Goal: Task Accomplishment & Management: Complete application form

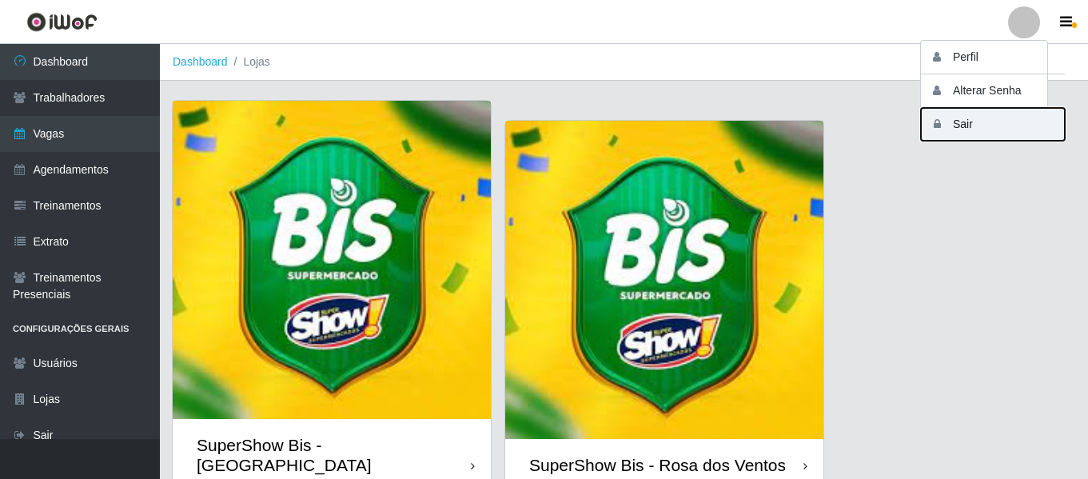
click at [949, 125] on button "Sair" at bounding box center [993, 124] width 144 height 33
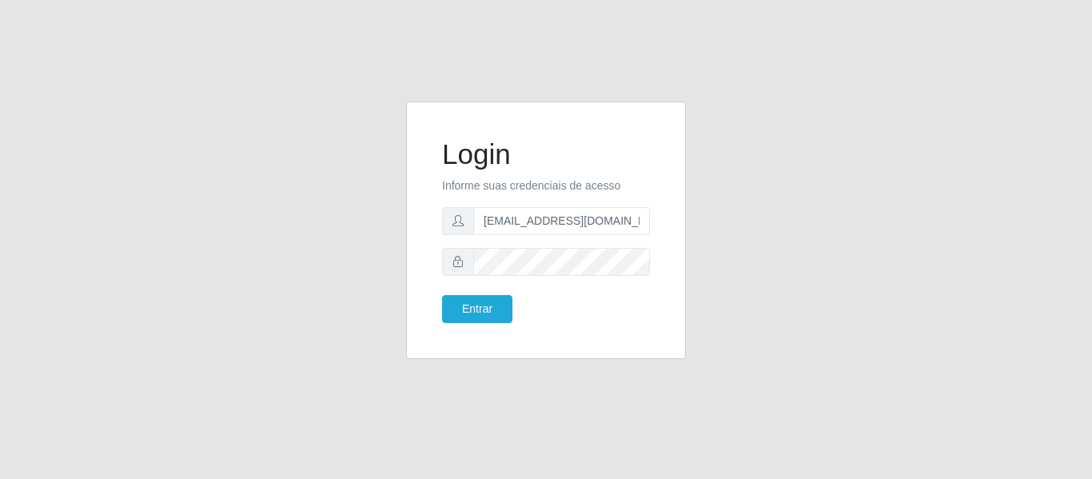
click at [525, 228] on input "[EMAIL_ADDRESS][DOMAIN_NAME]" at bounding box center [561, 221] width 177 height 28
drag, startPoint x: 625, startPoint y: 221, endPoint x: 558, endPoint y: 218, distance: 67.2
click at [558, 218] on input "[EMAIL_ADDRESS][DOMAIN_NAME]" at bounding box center [561, 221] width 177 height 28
type input "[EMAIL_ADDRESS][DOMAIN_NAME]"
click at [458, 311] on button "Entrar" at bounding box center [477, 309] width 70 height 28
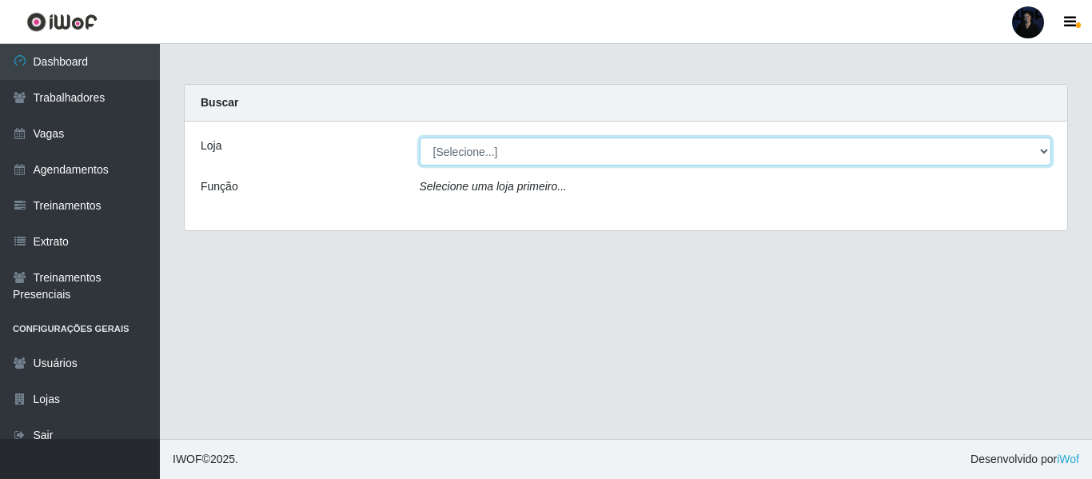
click at [497, 151] on select "[Selecione...] Hiper Queiroz - Alto da Conceição Hiper Queiroz - Boa Vista Hipe…" at bounding box center [736, 152] width 633 height 28
select select "462"
click at [420, 138] on select "[Selecione...] Hiper Queiroz - Alto da Conceição Hiper Queiroz - Boa Vista Hipe…" at bounding box center [736, 152] width 633 height 28
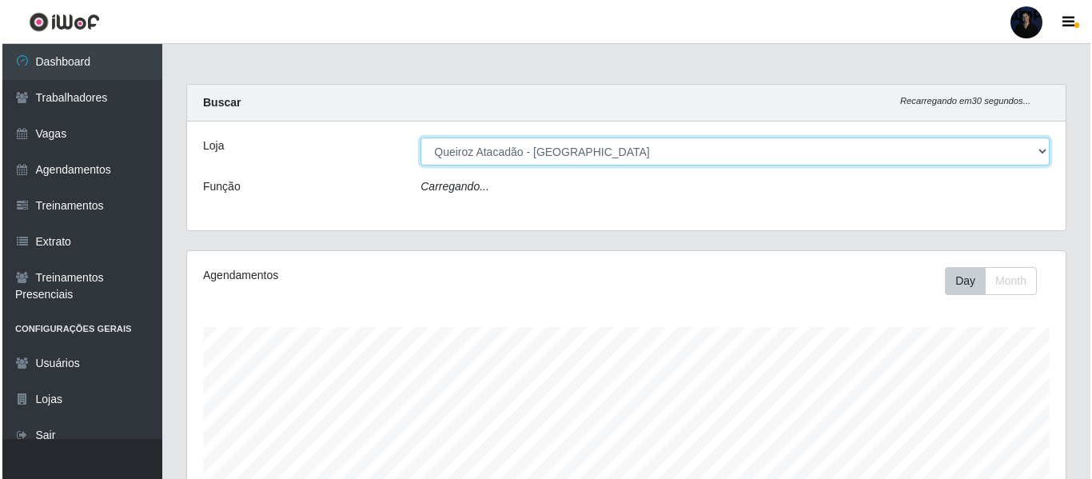
scroll to position [332, 879]
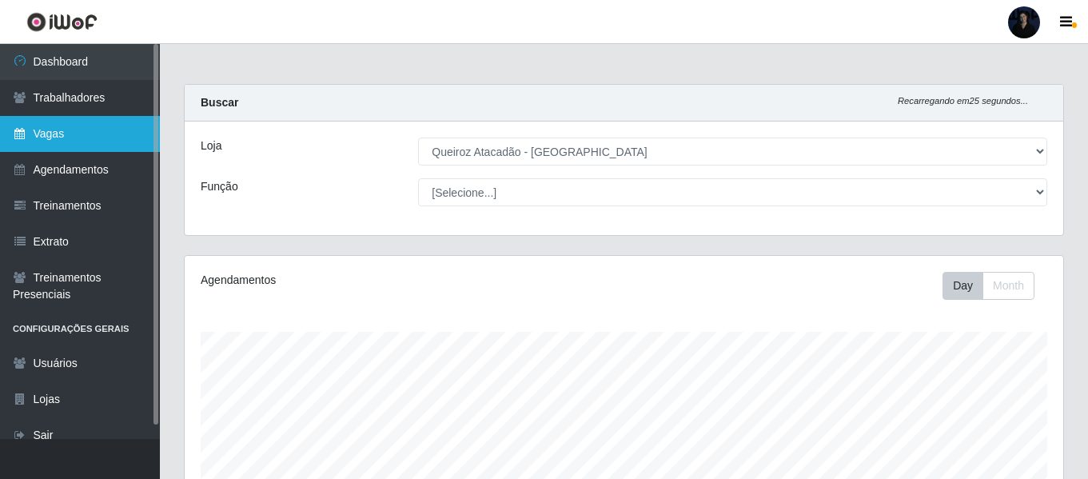
click at [56, 142] on link "Vagas" at bounding box center [80, 134] width 160 height 36
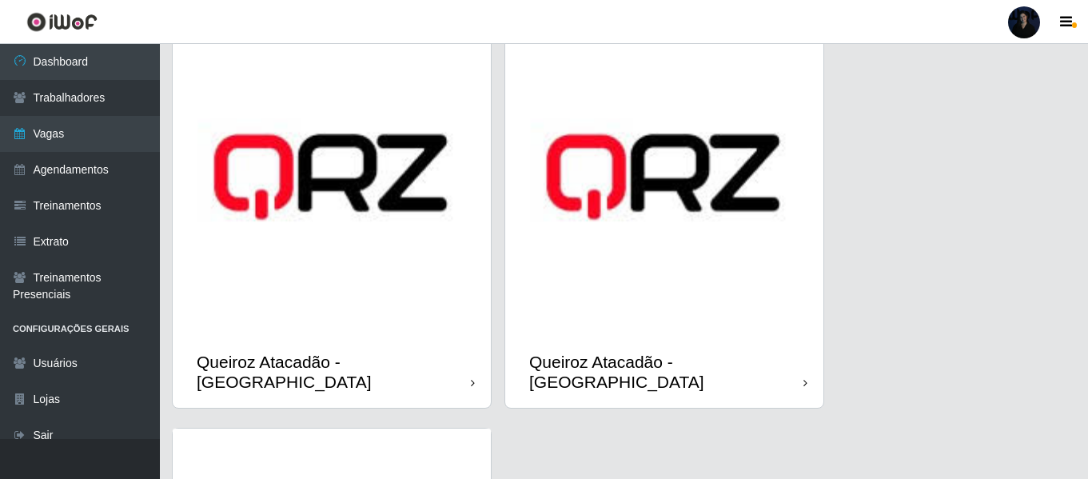
scroll to position [1279, 0]
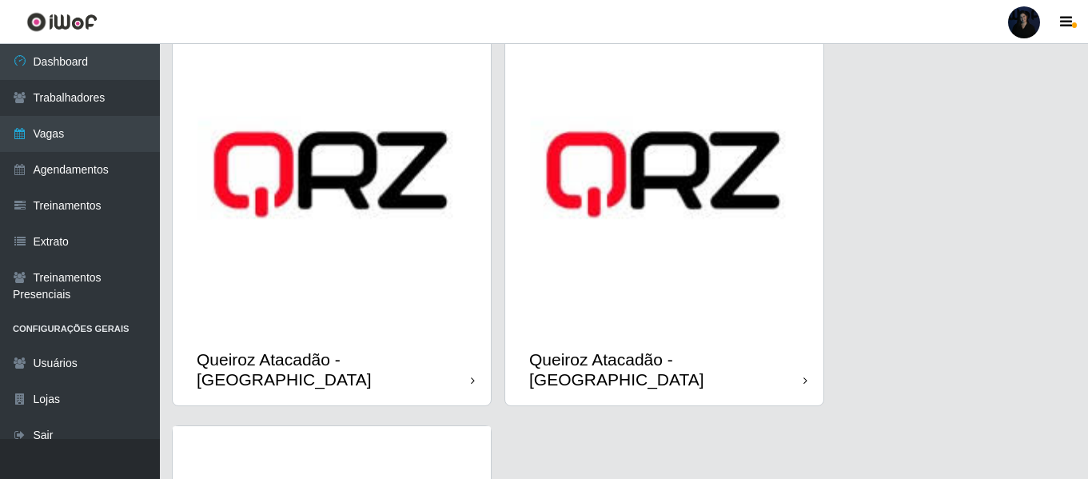
click at [397, 270] on img at bounding box center [332, 174] width 318 height 318
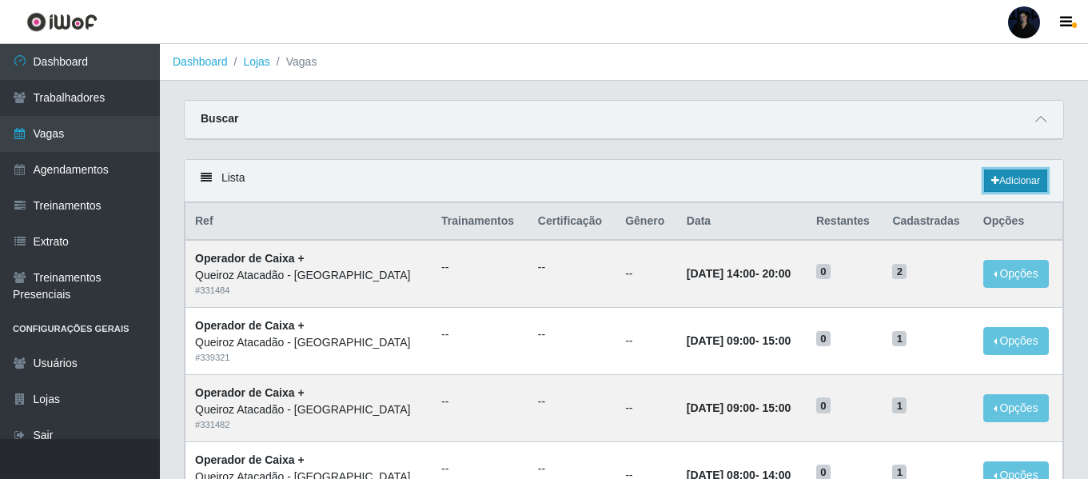
click at [1013, 180] on link "Adicionar" at bounding box center [1015, 181] width 63 height 22
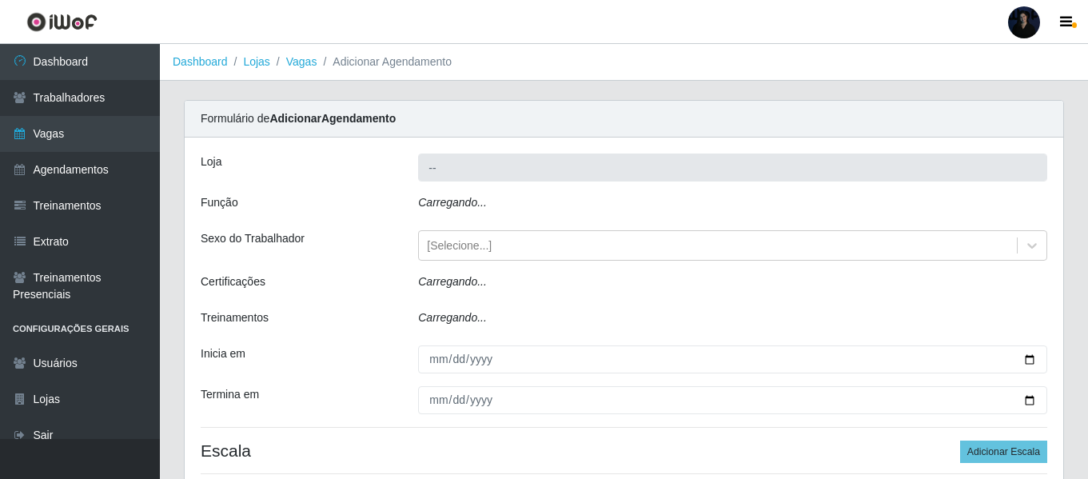
type input "Queiroz Atacadão - [GEOGRAPHIC_DATA]"
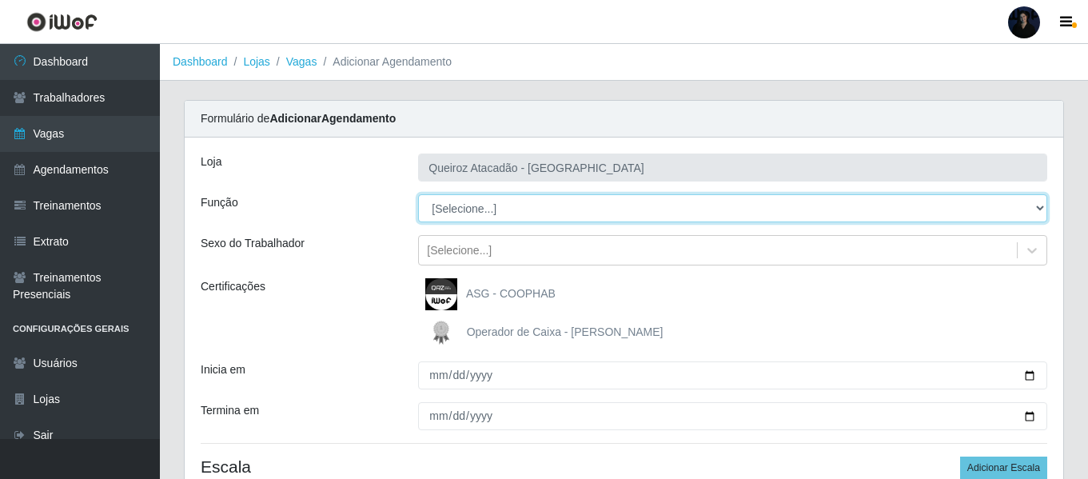
click at [479, 206] on select "[Selecione...] ASG ASG + Embalador Embalador + Embalador ++ Operador de Caixa O…" at bounding box center [732, 208] width 629 height 28
select select "22"
click at [418, 194] on select "[Selecione...] ASG ASG + Embalador Embalador + Embalador ++ Operador de Caixa O…" at bounding box center [732, 208] width 629 height 28
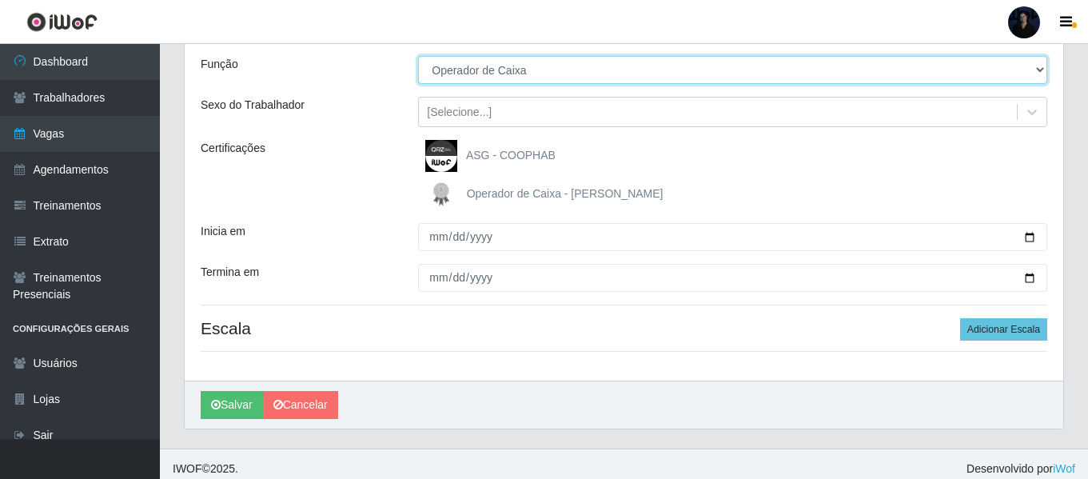
scroll to position [148, 0]
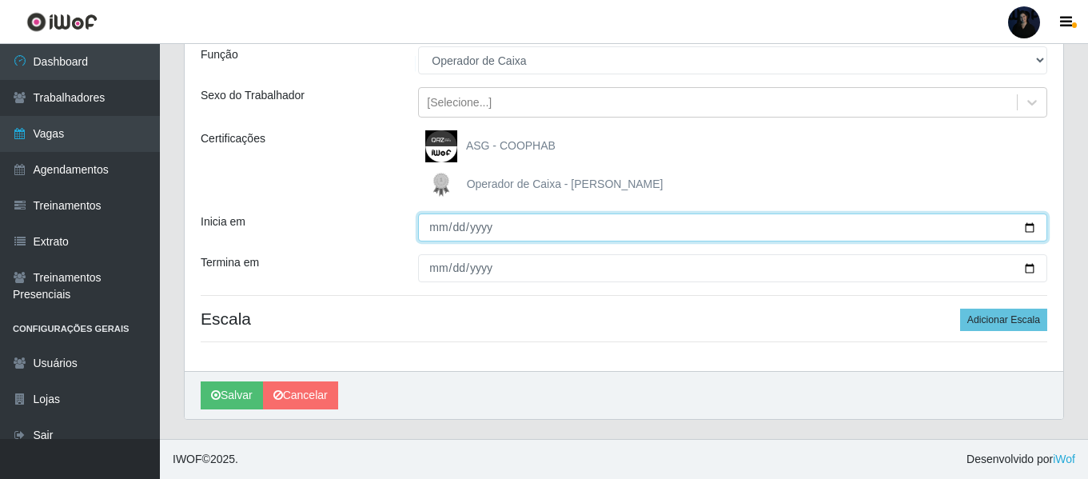
click at [1028, 224] on input "Inicia em" at bounding box center [732, 228] width 629 height 28
type input "2025-09-01"
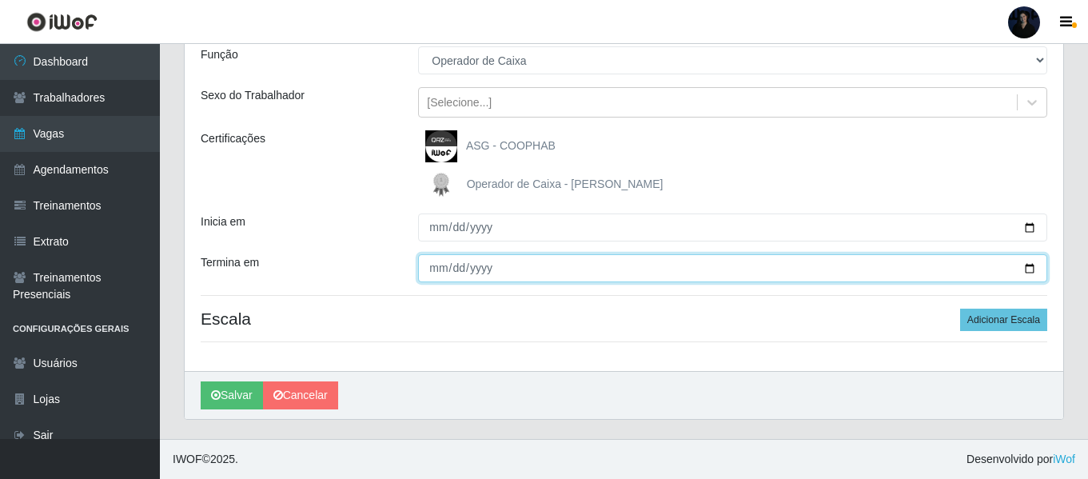
click at [1025, 265] on input "Termina em" at bounding box center [732, 268] width 629 height 28
type input "2025-09-30"
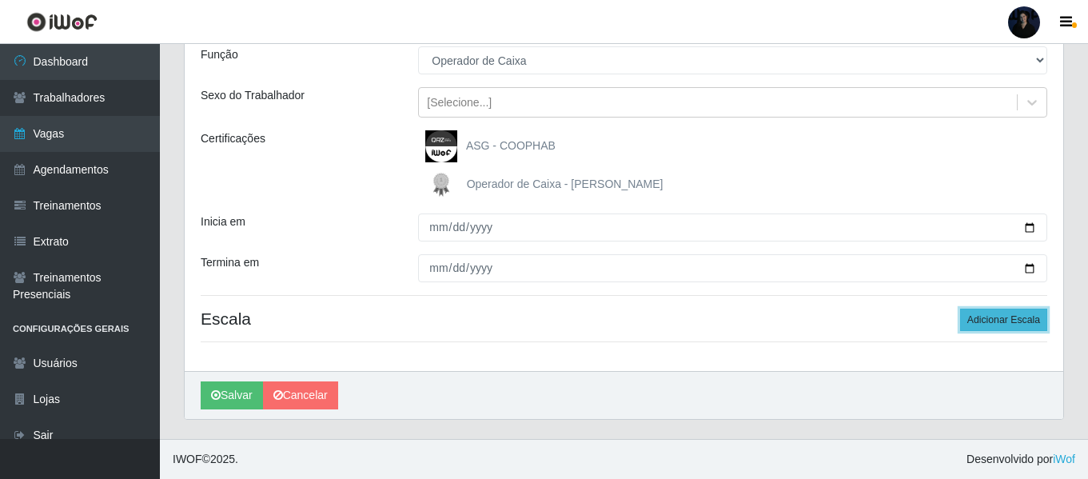
click at [987, 320] on button "Adicionar Escala" at bounding box center [1003, 320] width 87 height 22
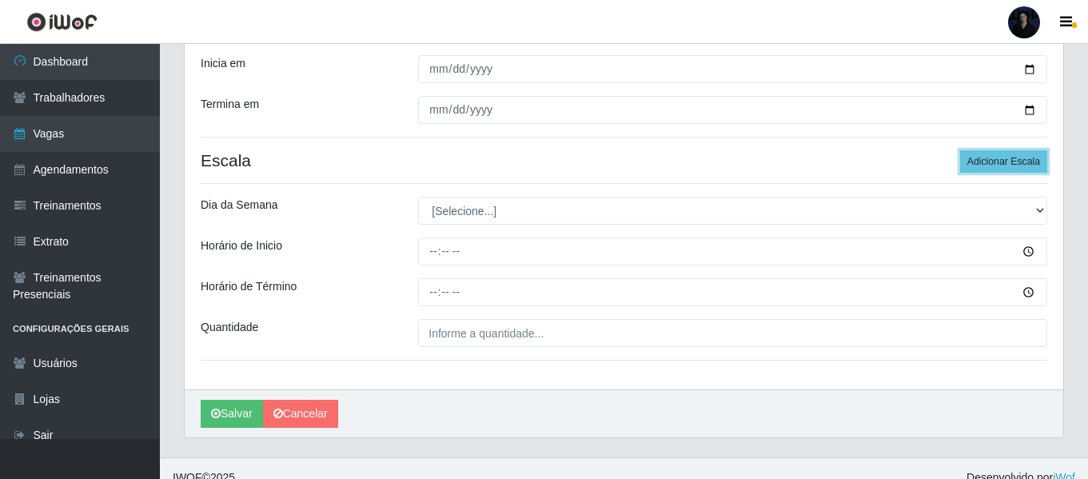
scroll to position [325, 0]
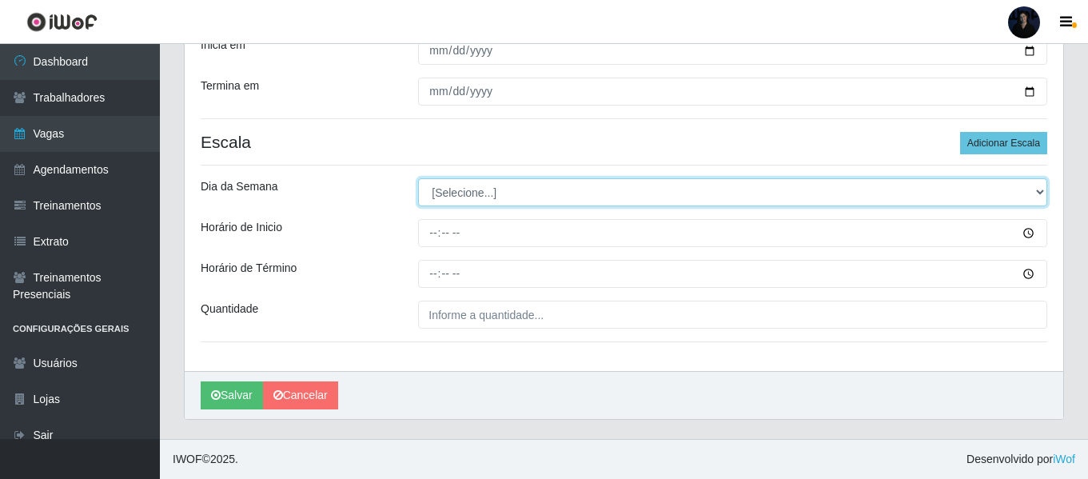
click at [475, 193] on select "[Selecione...] Segunda Terça Quarta Quinta Sexta Sábado Domingo" at bounding box center [732, 192] width 629 height 28
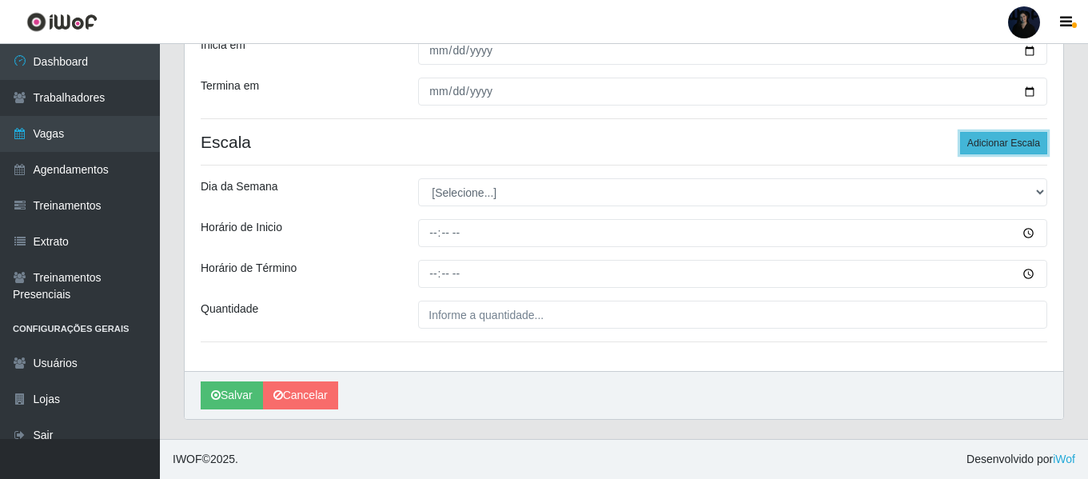
click at [976, 144] on button "Adicionar Escala" at bounding box center [1003, 143] width 87 height 22
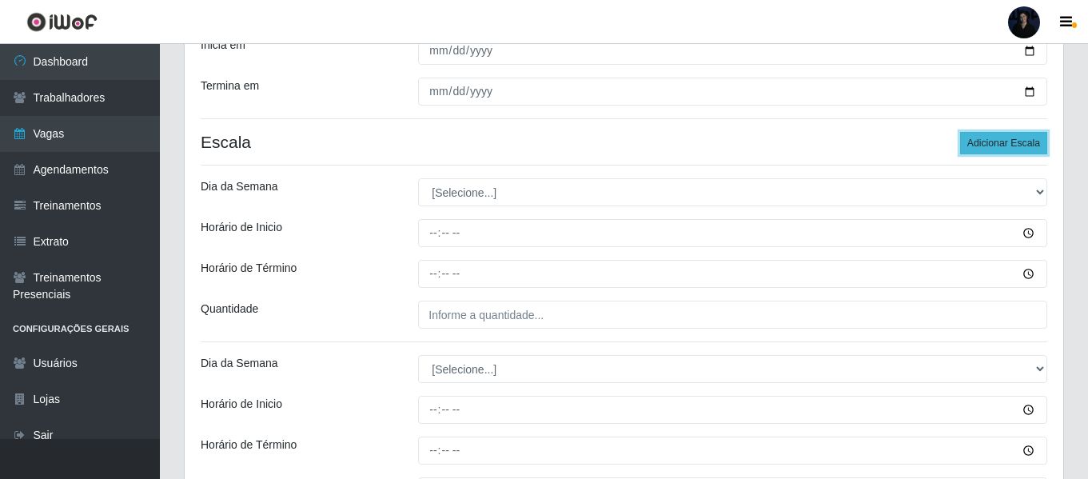
click at [976, 144] on button "Adicionar Escala" at bounding box center [1003, 143] width 87 height 22
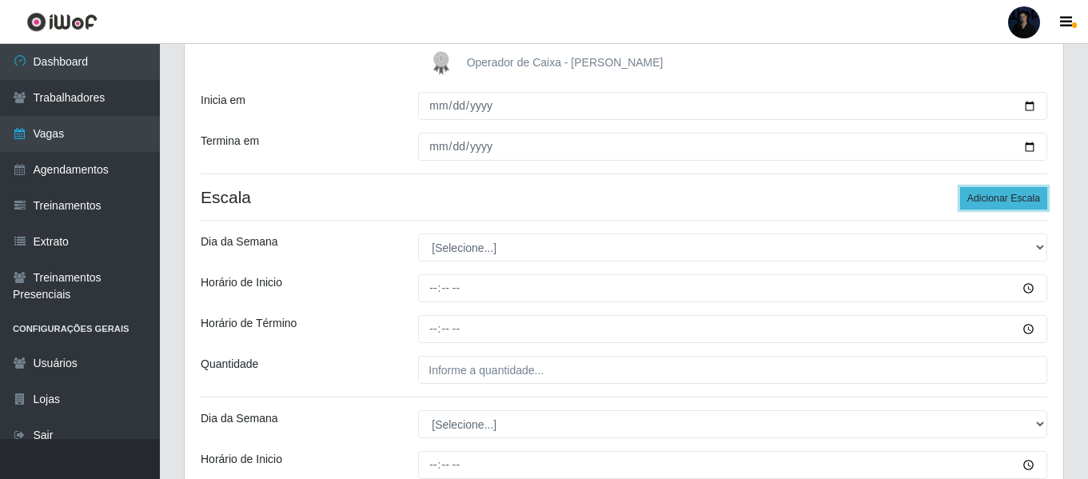
click at [976, 144] on div "Loja Queiroz Atacadão - Monte Castelo Função [Selecione...] ASG ASG + Embalador…" at bounding box center [624, 412] width 879 height 1088
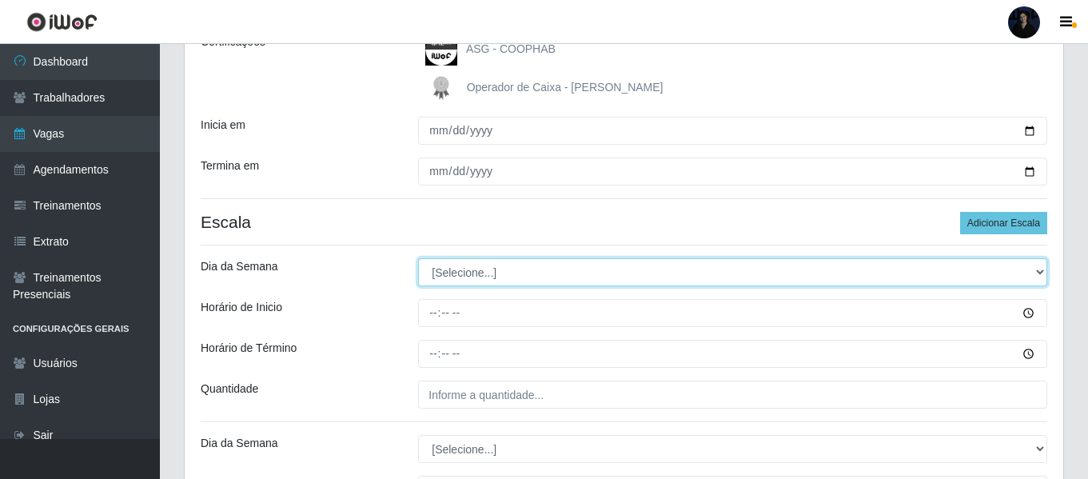
click at [461, 276] on select "[Selecione...] Segunda Terça Quarta Quinta Sexta Sábado Domingo" at bounding box center [732, 272] width 629 height 28
select select "1"
click at [418, 258] on select "[Selecione...] Segunda Terça Quarta Quinta Sexta Sábado Domingo" at bounding box center [732, 272] width 629 height 28
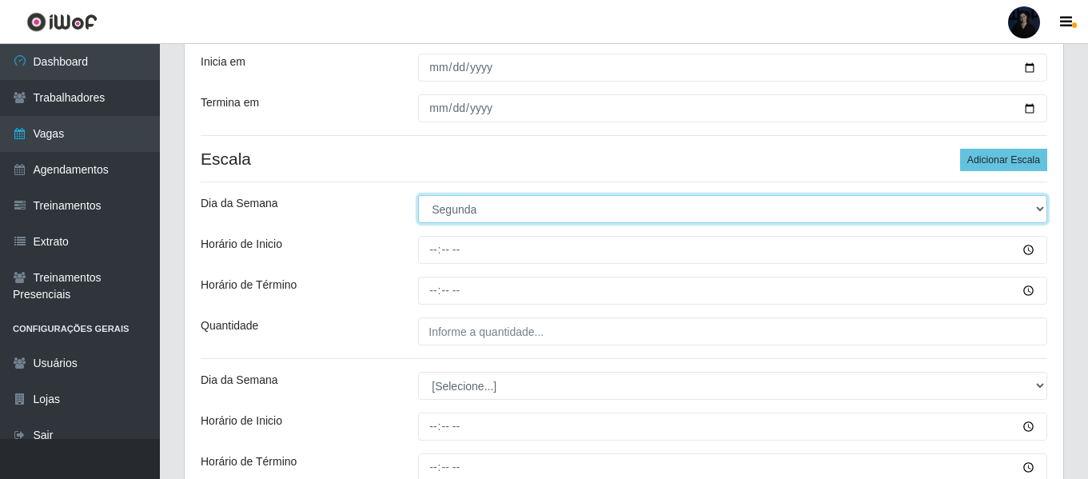
scroll to position [405, 0]
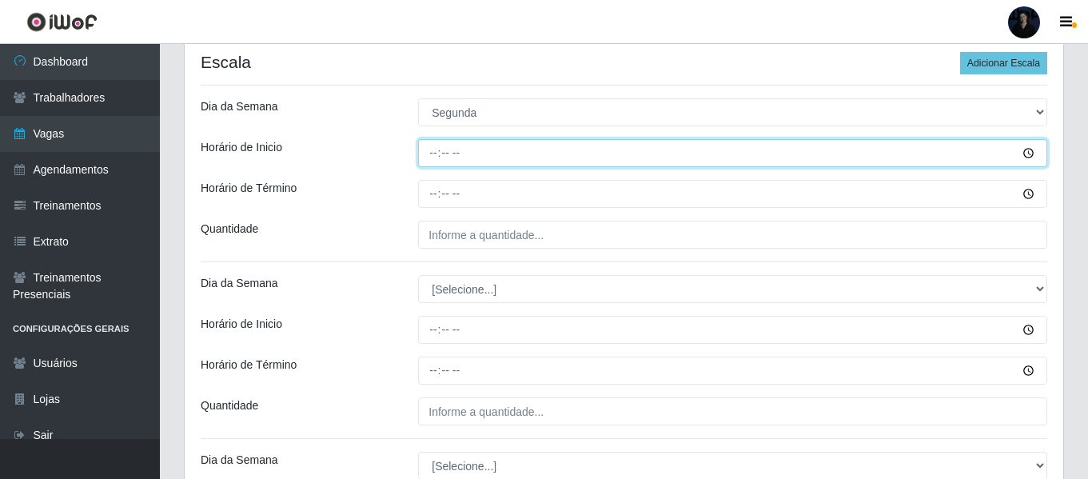
click at [429, 159] on input "Horário de Inicio" at bounding box center [732, 153] width 629 height 28
type input "16:00"
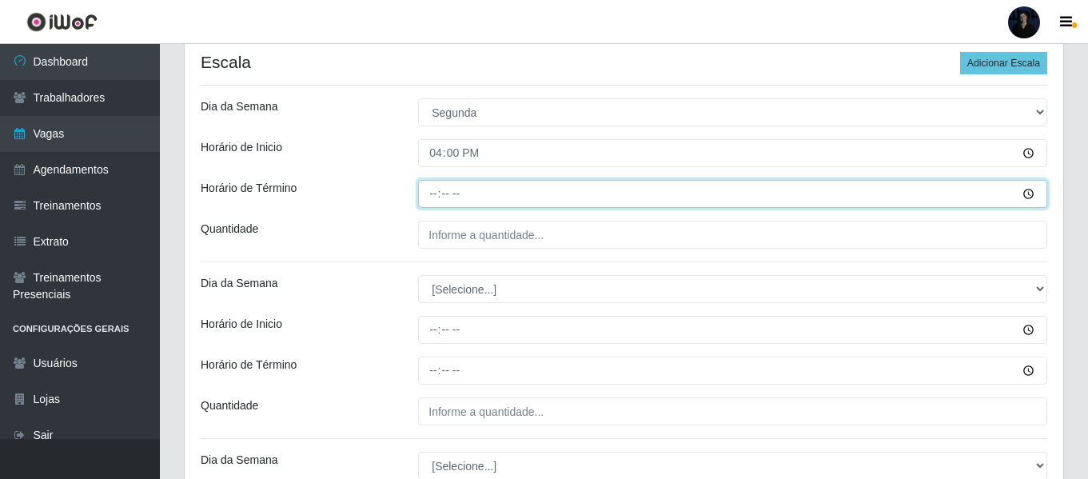
click at [429, 193] on input "Horário de Término" at bounding box center [732, 194] width 629 height 28
type input "22:00"
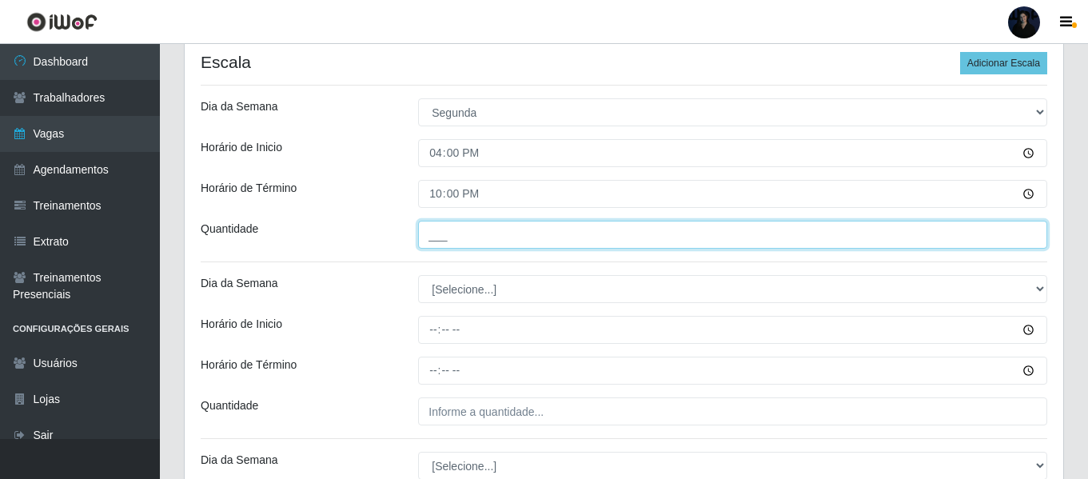
click at [427, 231] on input "___" at bounding box center [732, 235] width 629 height 28
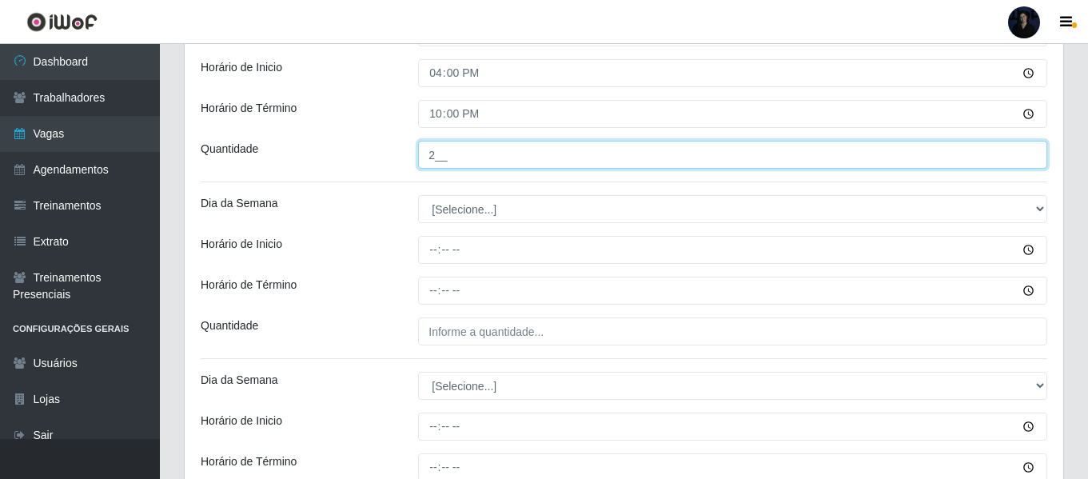
type input "2__"
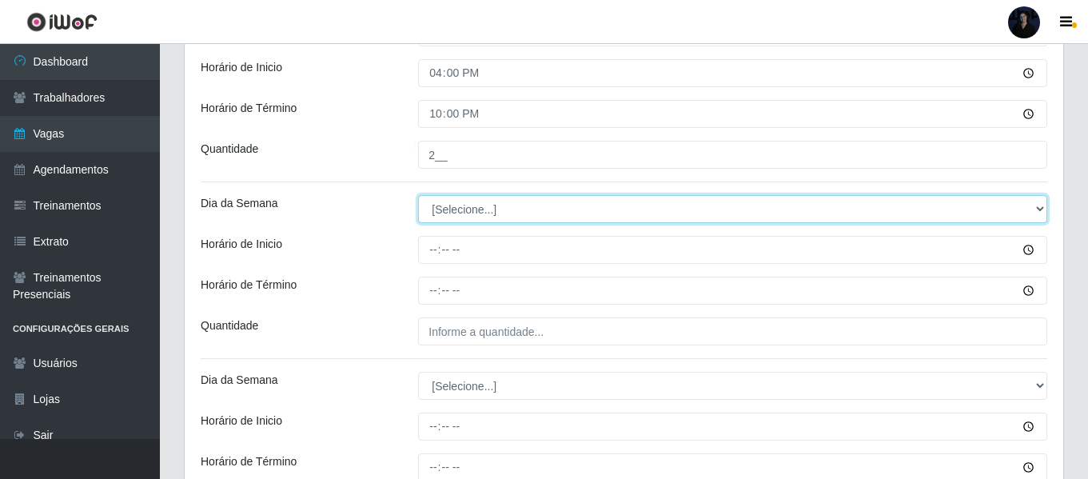
click at [461, 206] on select "[Selecione...] Segunda Terça Quarta Quinta Sexta Sábado Domingo" at bounding box center [732, 209] width 629 height 28
select select "2"
click at [418, 195] on select "[Selecione...] Segunda Terça Quarta Quinta Sexta Sábado Domingo" at bounding box center [732, 209] width 629 height 28
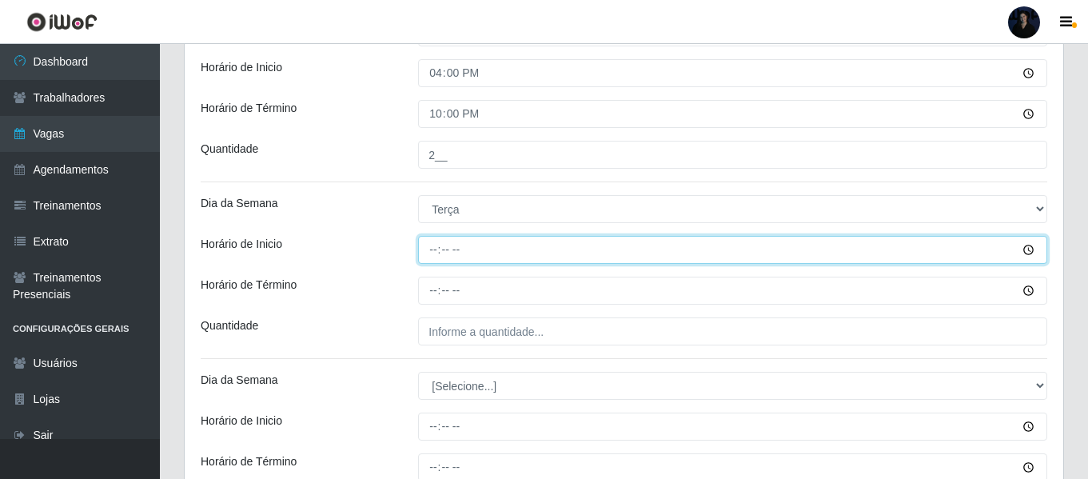
click at [431, 251] on input "Horário de Inicio" at bounding box center [732, 250] width 629 height 28
type input "16:00"
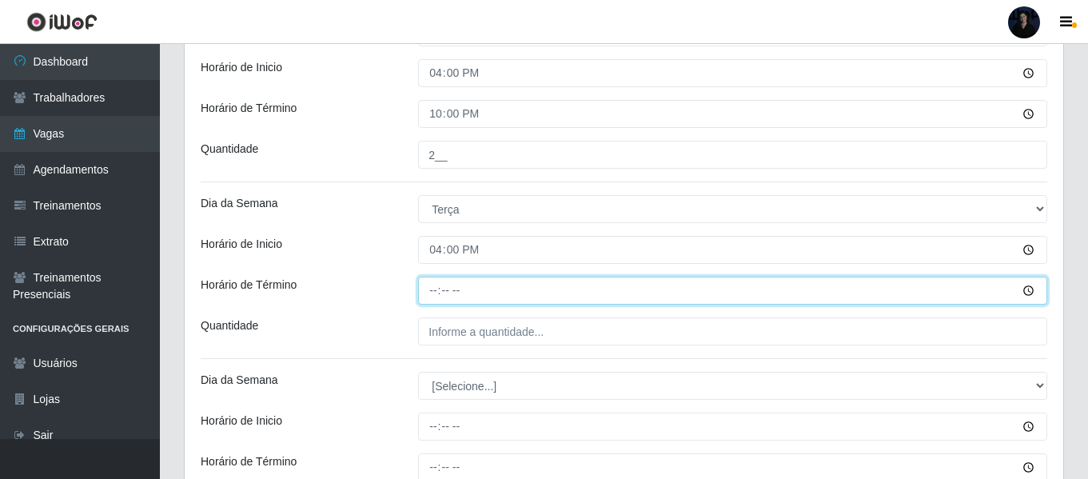
click at [437, 291] on input "Horário de Término" at bounding box center [732, 291] width 629 height 28
type input "22:00"
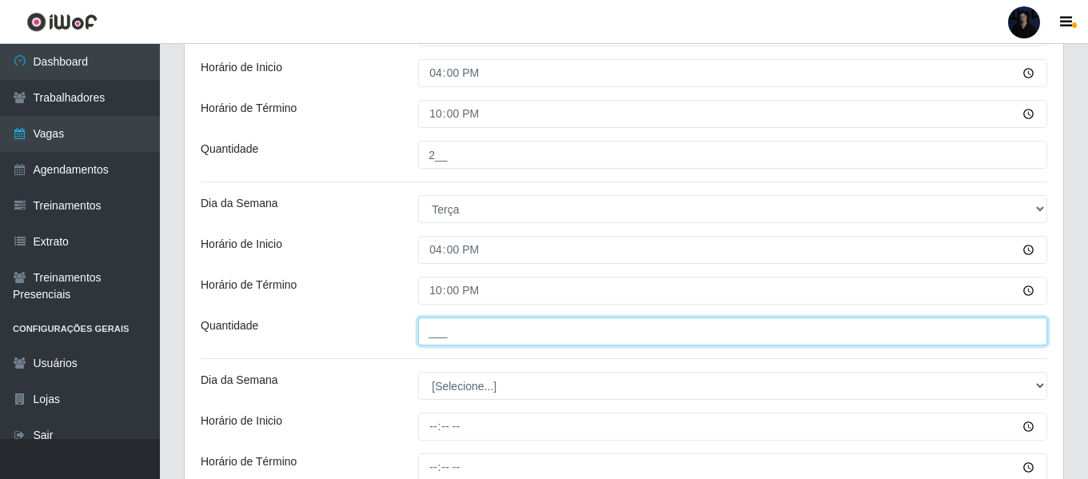
click at [433, 324] on input "___" at bounding box center [732, 331] width 629 height 28
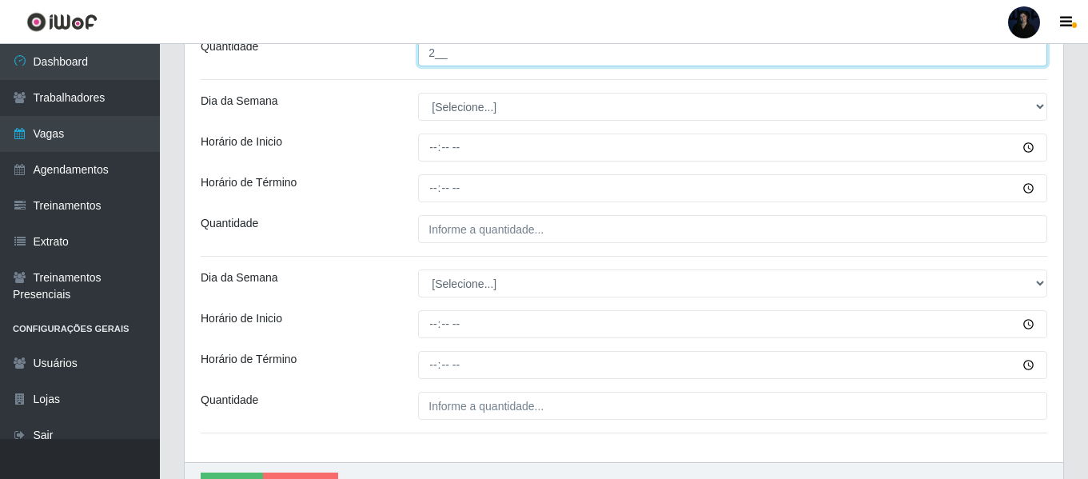
scroll to position [804, 0]
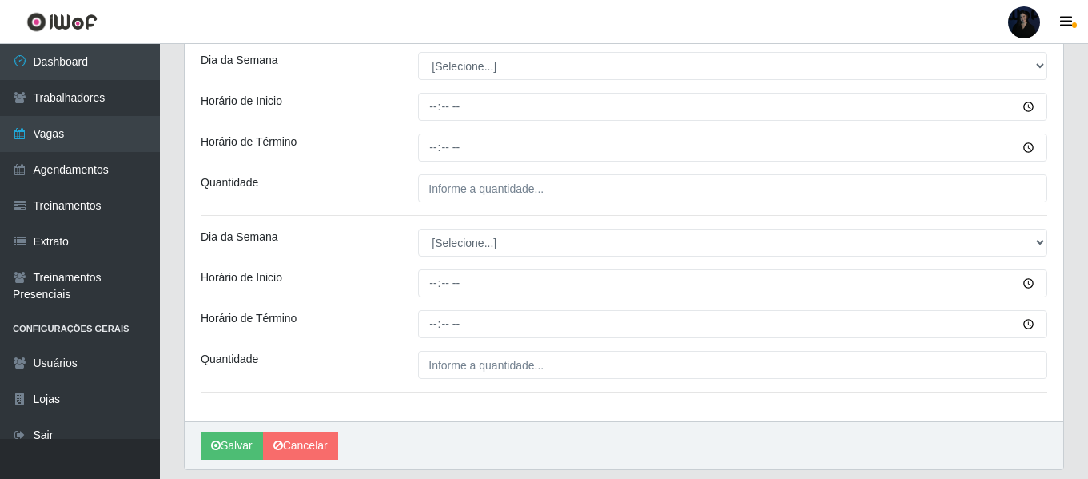
type input "2__"
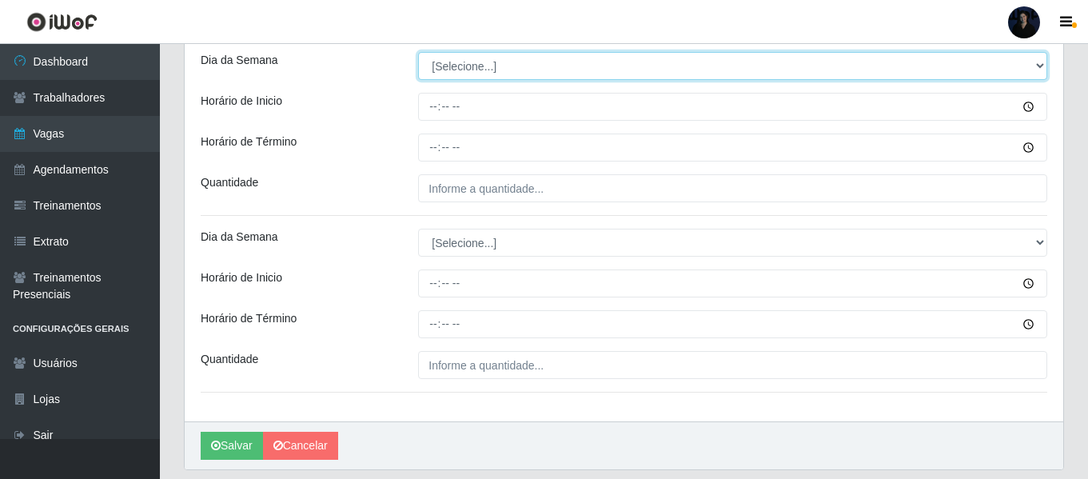
click at [444, 58] on select "[Selecione...] Segunda Terça Quarta Quinta Sexta Sábado Domingo" at bounding box center [732, 66] width 629 height 28
select select "3"
click at [418, 52] on select "[Selecione...] Segunda Terça Quarta Quinta Sexta Sábado Domingo" at bounding box center [732, 66] width 629 height 28
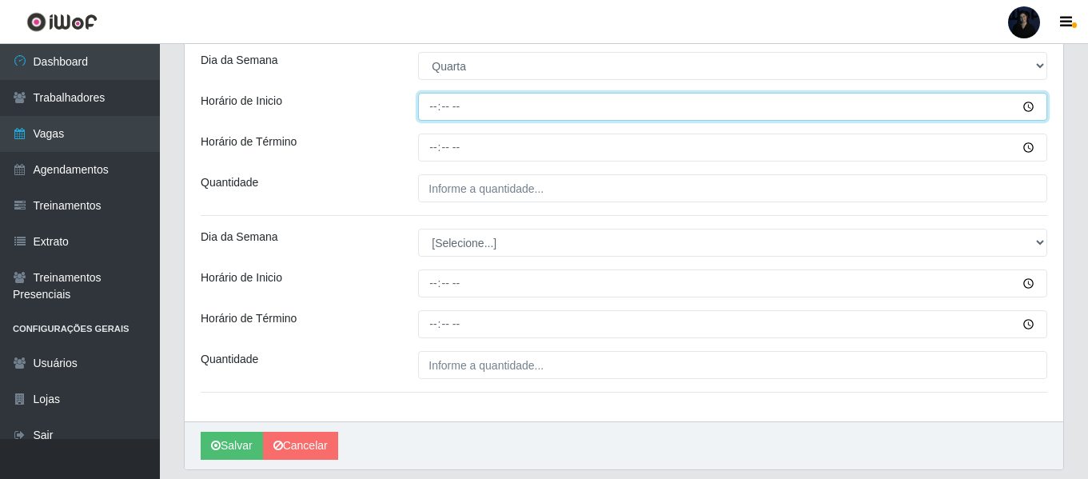
click at [437, 108] on input "Horário de Inicio" at bounding box center [732, 107] width 629 height 28
type input "16:00"
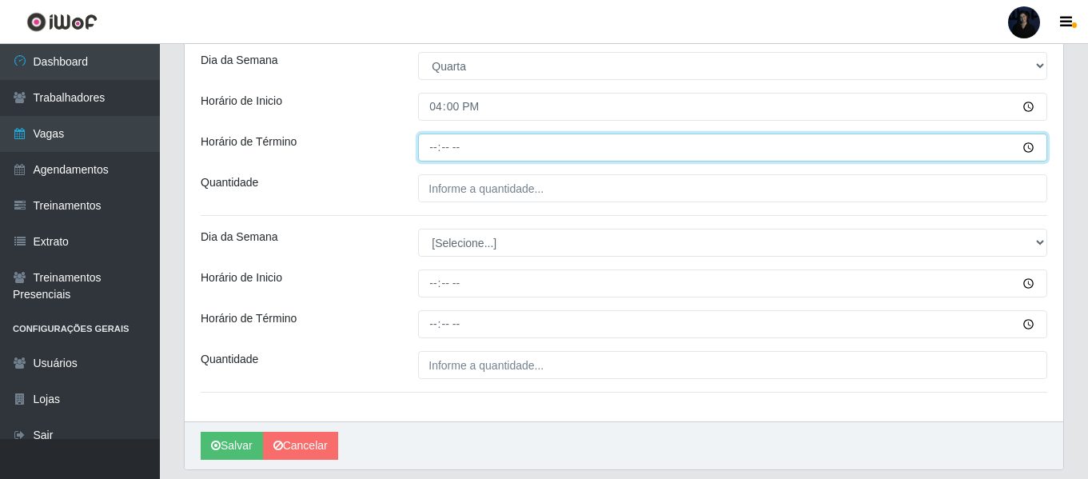
click at [426, 148] on input "Horário de Término" at bounding box center [732, 148] width 629 height 28
type input "22:00"
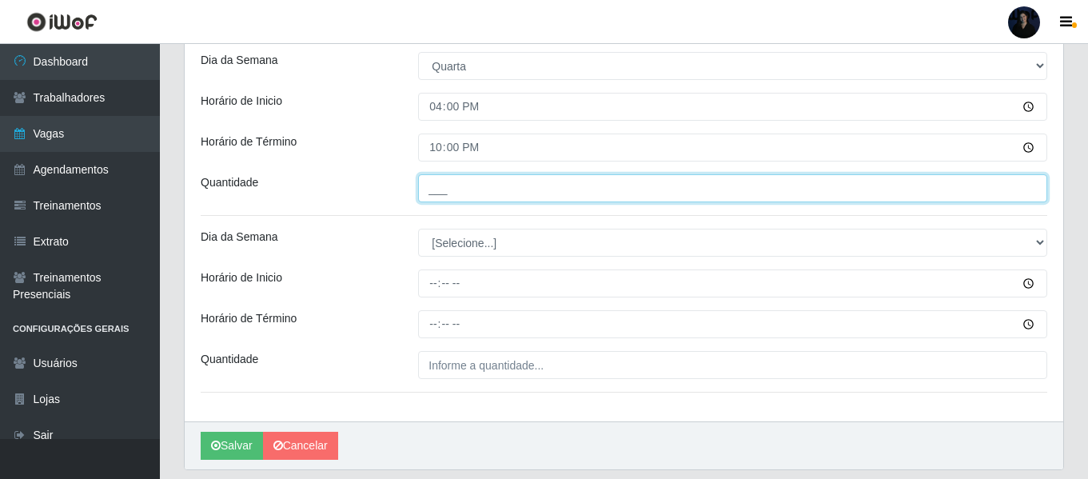
click at [428, 189] on input "___" at bounding box center [732, 188] width 629 height 28
type input "2__"
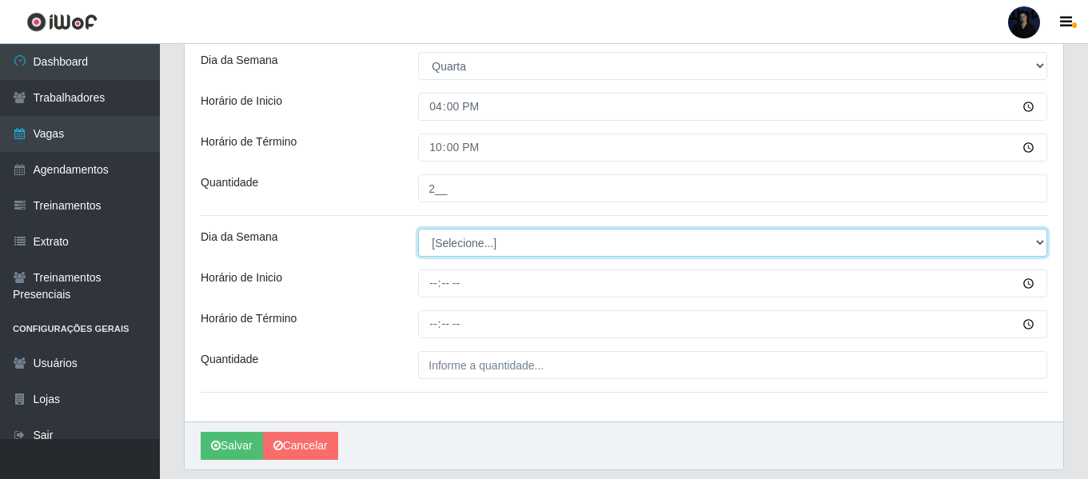
drag, startPoint x: 451, startPoint y: 241, endPoint x: 457, endPoint y: 250, distance: 11.5
click at [451, 241] on select "[Selecione...] Segunda Terça Quarta Quinta Sexta Sábado Domingo" at bounding box center [732, 243] width 629 height 28
select select "4"
click at [418, 229] on select "[Selecione...] Segunda Terça Quarta Quinta Sexta Sábado Domingo" at bounding box center [732, 243] width 629 height 28
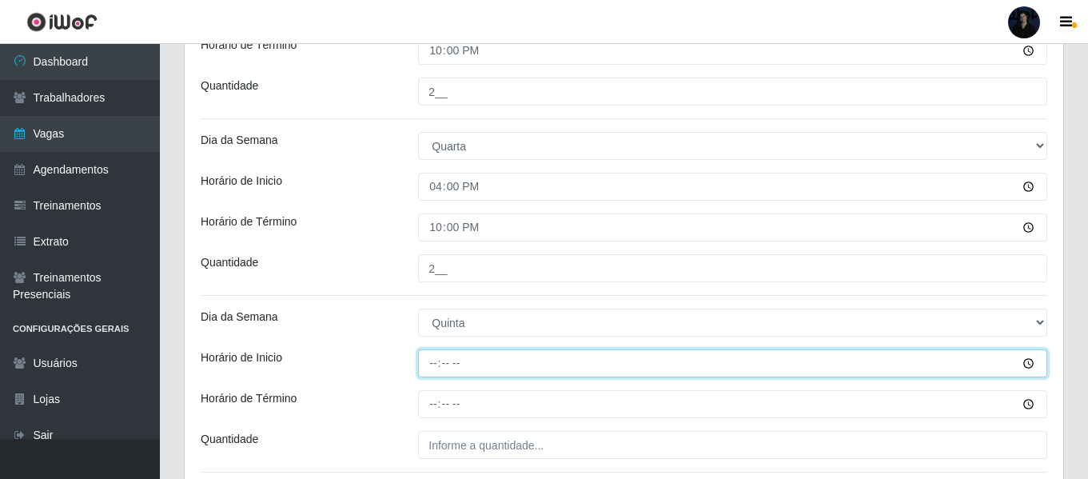
type input "16:00"
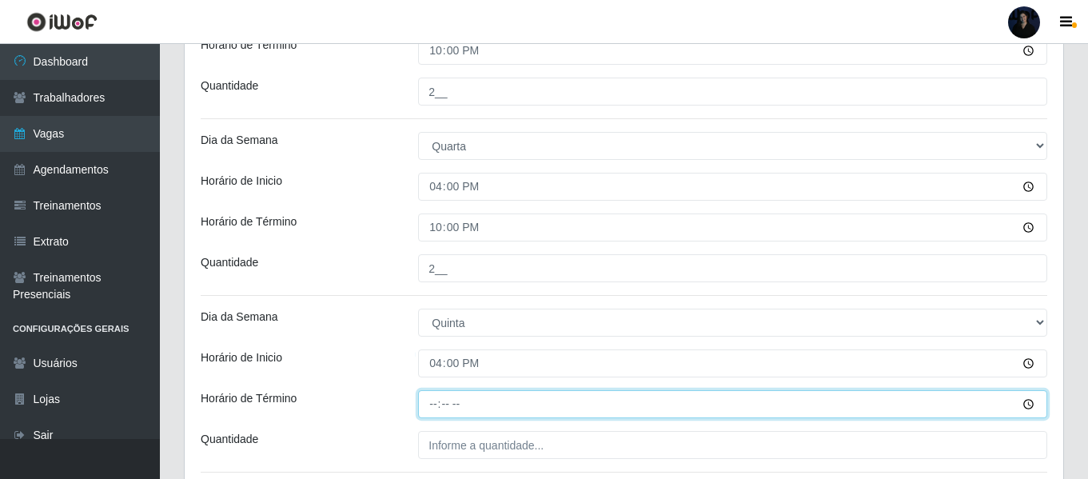
click at [435, 394] on input "Horário de Término" at bounding box center [732, 404] width 629 height 28
type input "22:00"
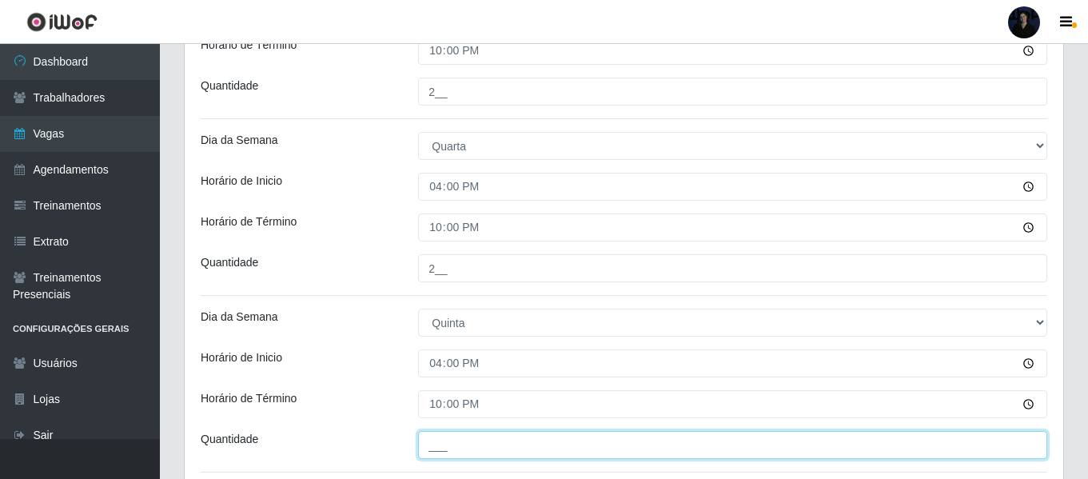
click at [435, 433] on input "___" at bounding box center [732, 445] width 629 height 28
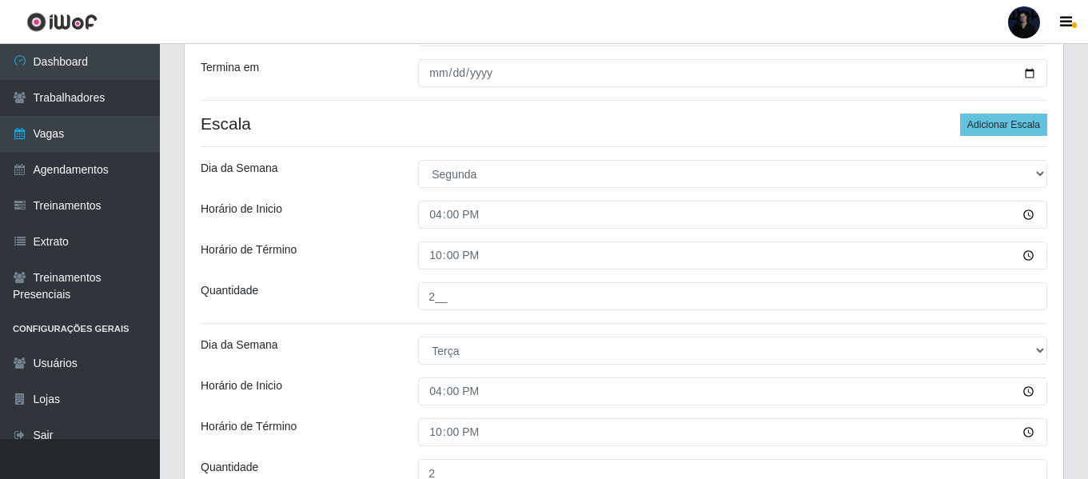
scroll to position [325, 0]
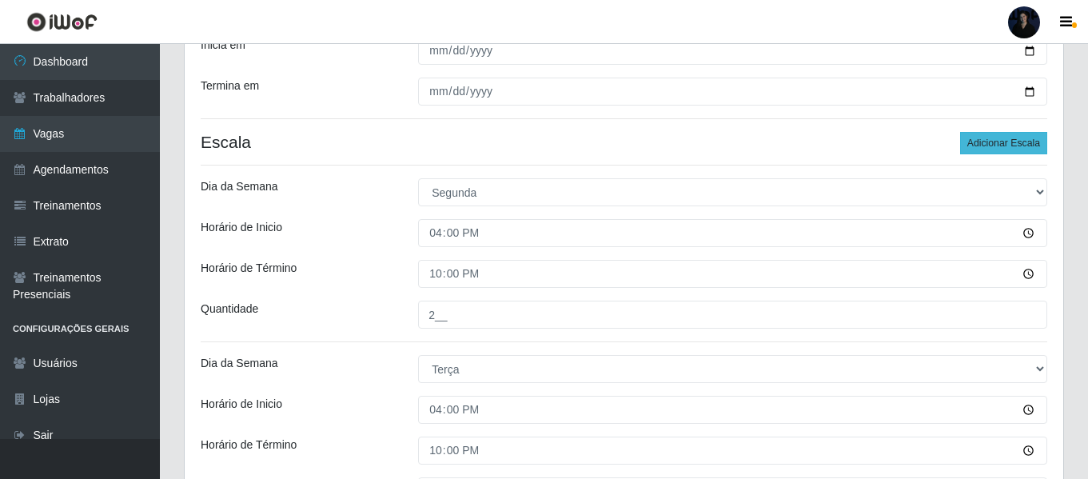
type input "2__"
click at [1000, 149] on button "Adicionar Escala" at bounding box center [1003, 143] width 87 height 22
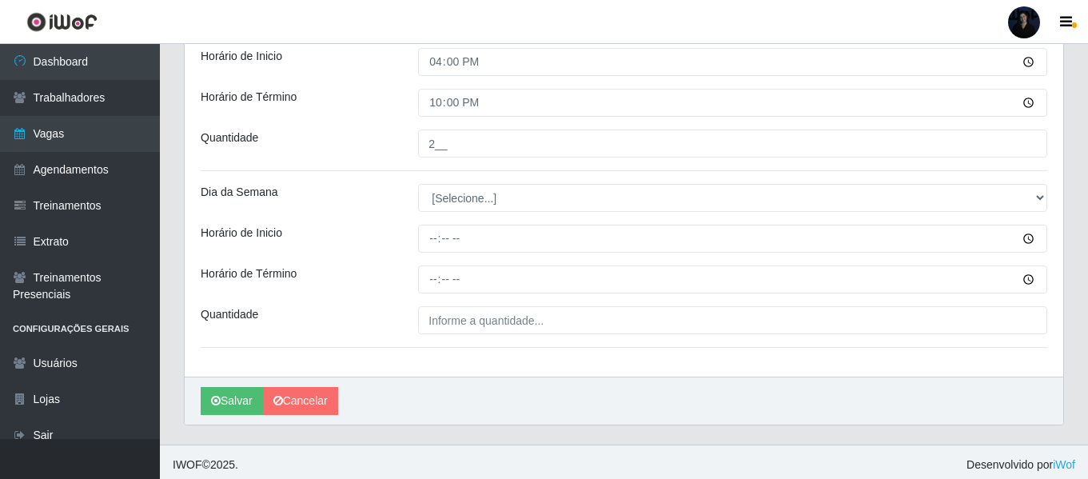
scroll to position [1032, 0]
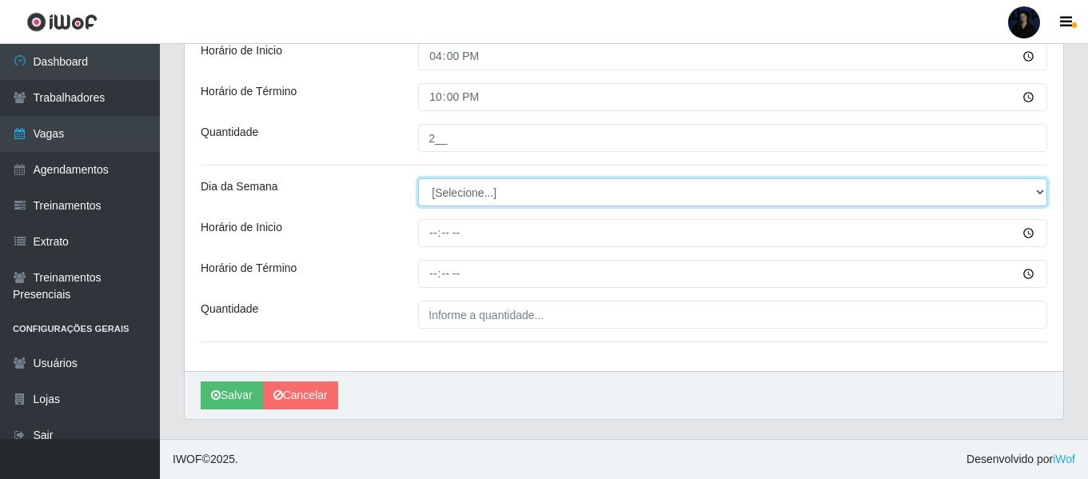
click at [462, 197] on select "[Selecione...] Segunda Terça Quarta Quinta Sexta Sábado Domingo" at bounding box center [732, 192] width 629 height 28
select select "5"
click at [418, 178] on select "[Selecione...] Segunda Terça Quarta Quinta Sexta Sábado Domingo" at bounding box center [732, 192] width 629 height 28
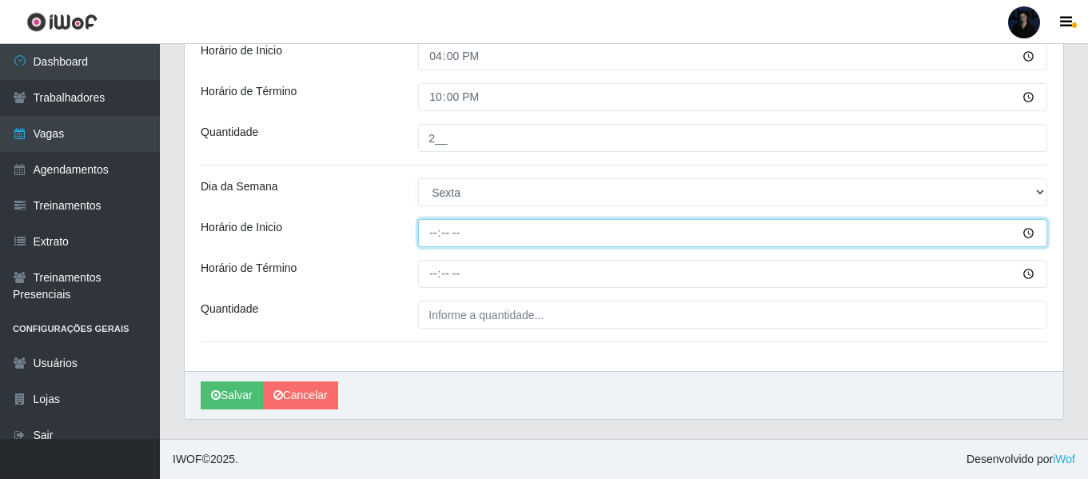
click at [430, 244] on input "Horário de Inicio" at bounding box center [732, 233] width 629 height 28
type input "16:00"
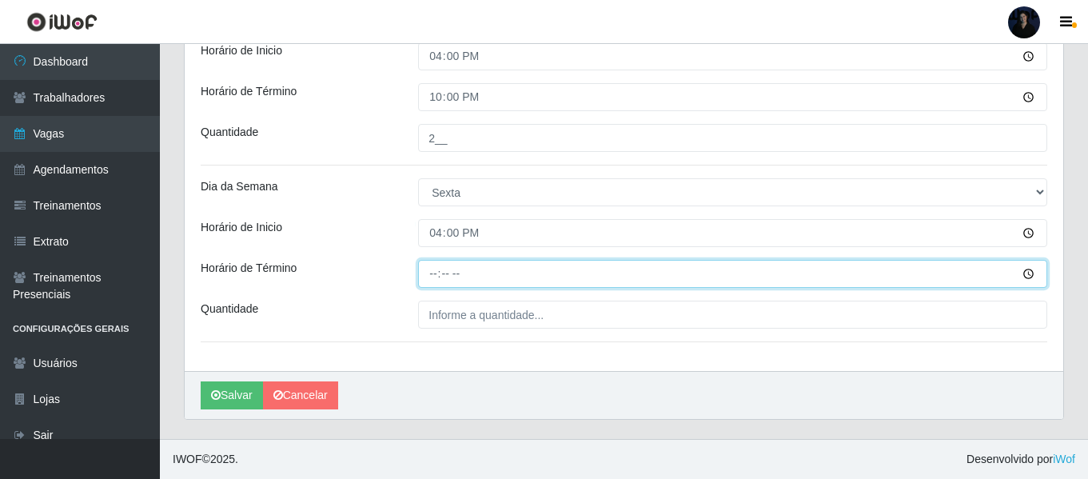
click at [439, 276] on input "Horário de Término" at bounding box center [732, 274] width 629 height 28
type input "22:00"
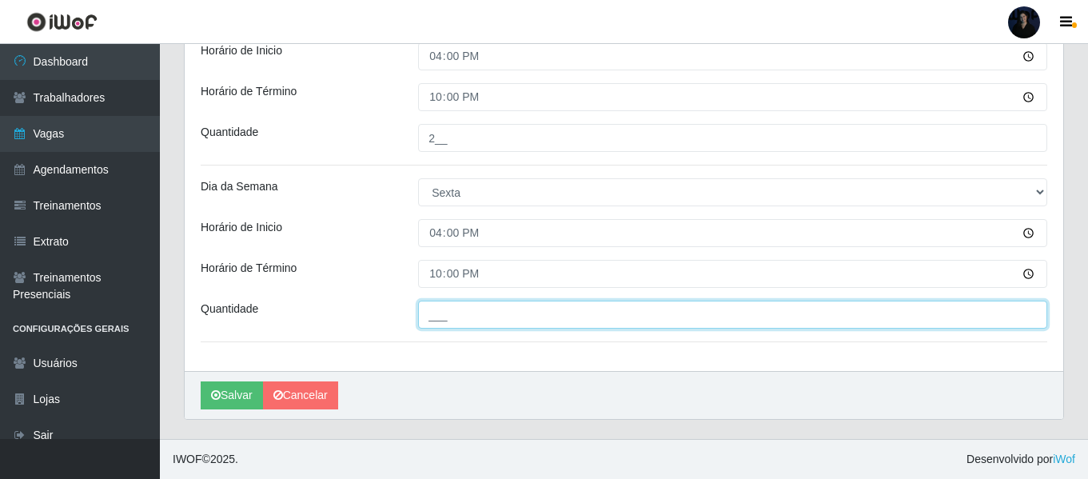
click at [430, 316] on input "___" at bounding box center [732, 315] width 629 height 28
type input "2__"
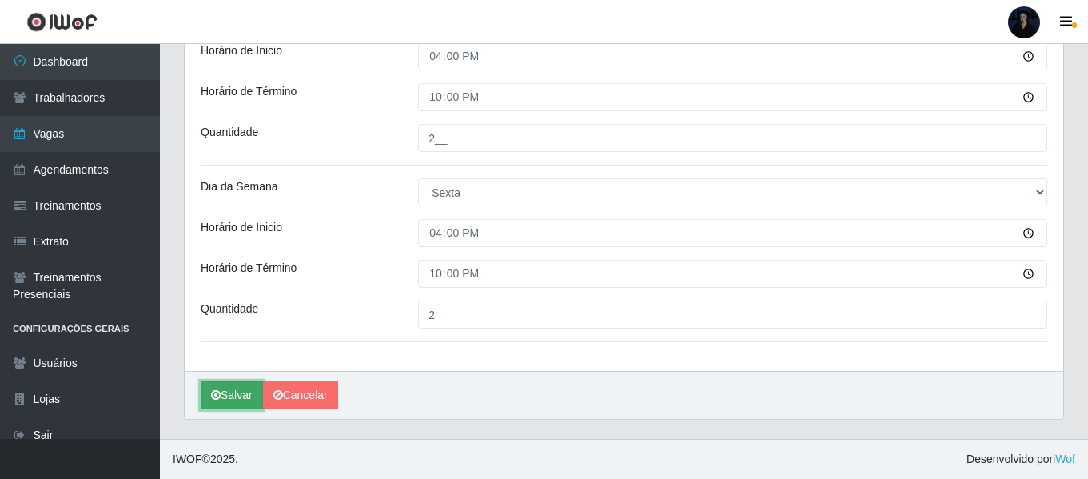
click at [243, 394] on button "Salvar" at bounding box center [232, 395] width 62 height 28
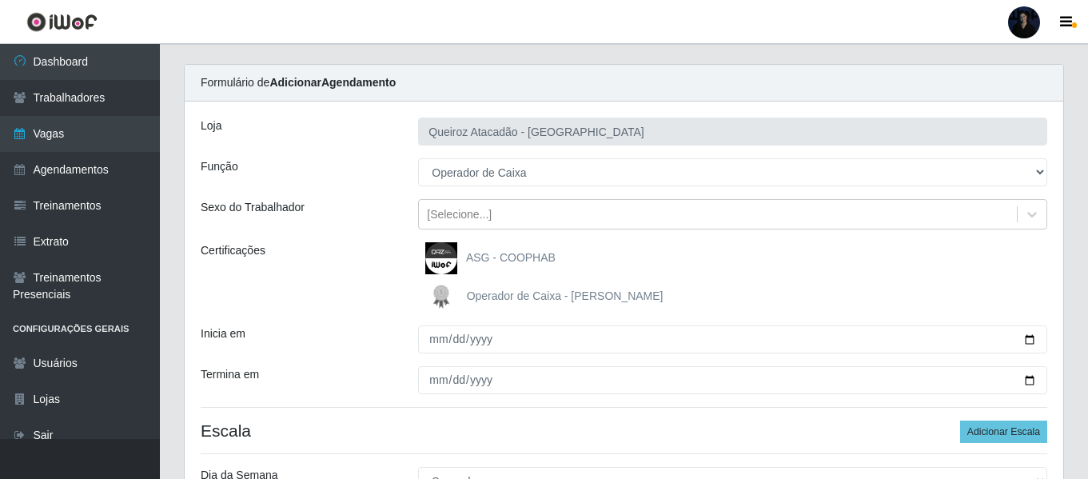
scroll to position [0, 0]
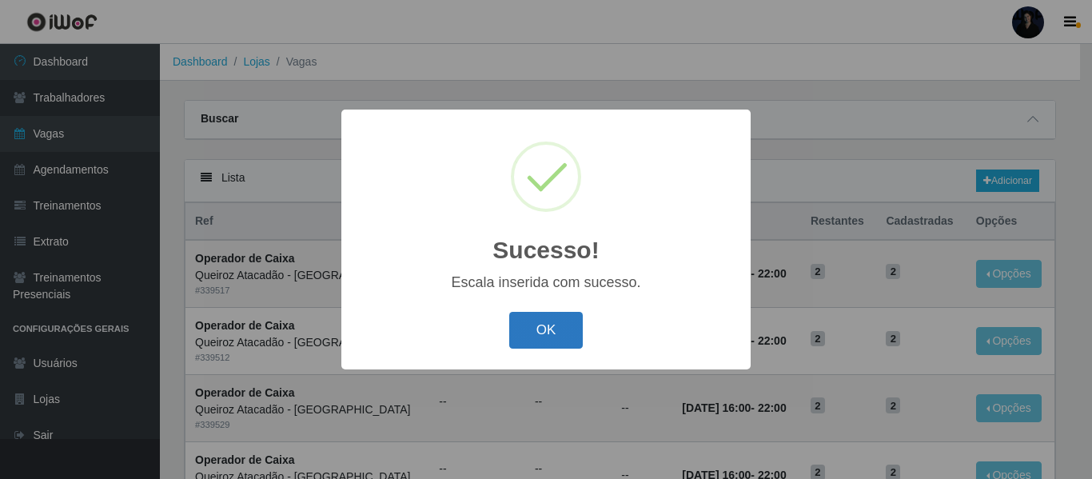
click at [571, 325] on button "OK" at bounding box center [546, 331] width 74 height 38
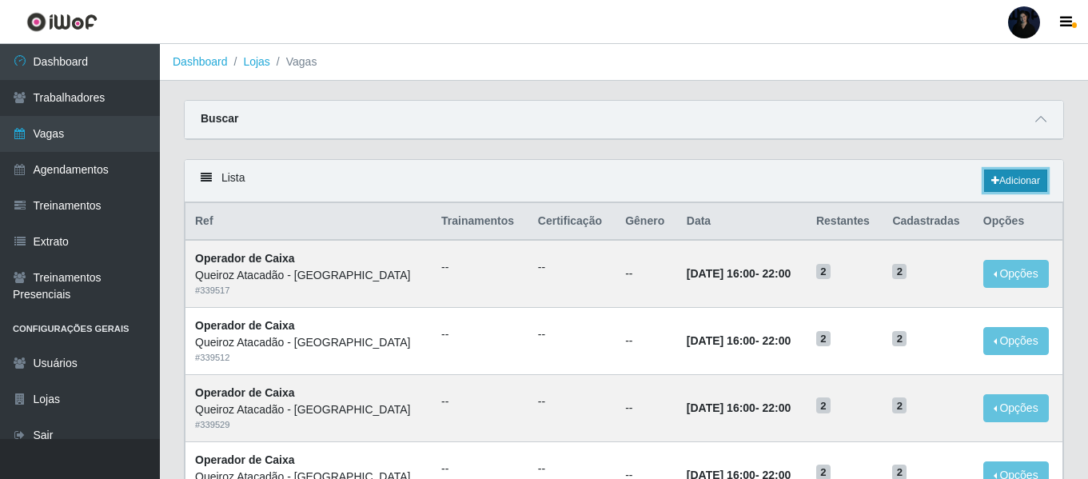
click at [1013, 184] on link "Adicionar" at bounding box center [1015, 181] width 63 height 22
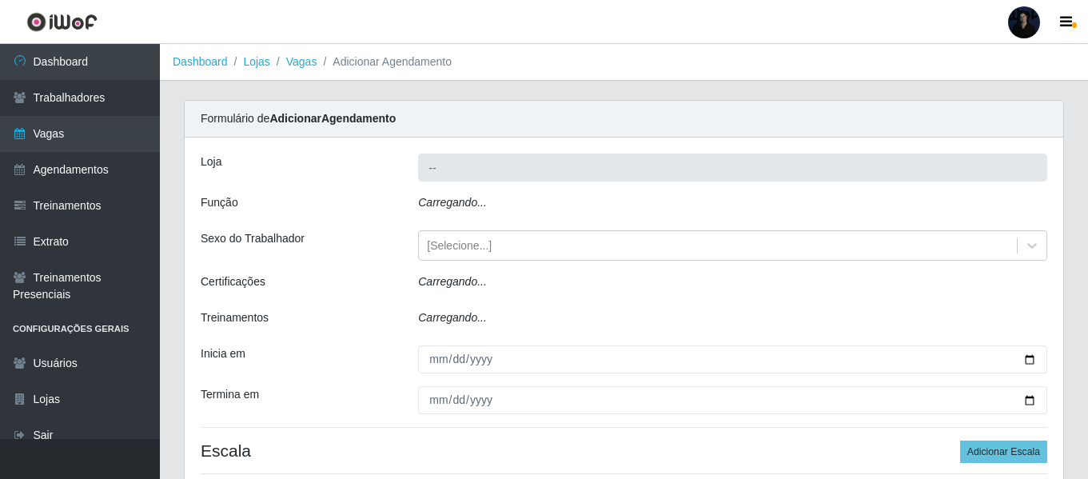
type input "Queiroz Atacadão - [GEOGRAPHIC_DATA]"
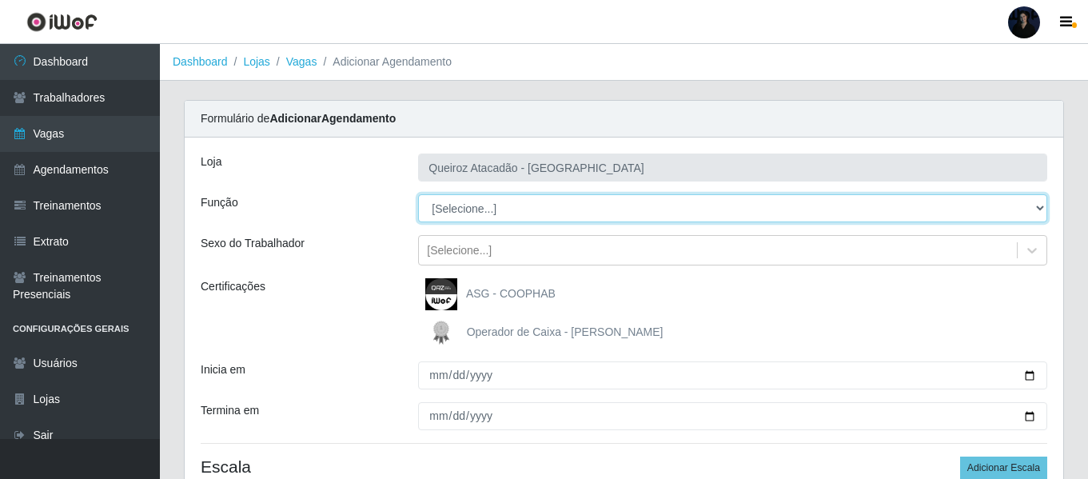
click at [459, 206] on select "[Selecione...] ASG ASG + Embalador Embalador + Embalador ++ Operador de Caixa O…" at bounding box center [732, 208] width 629 height 28
select select "72"
click at [418, 194] on select "[Selecione...] ASG ASG + Embalador Embalador + Embalador ++ Operador de Caixa O…" at bounding box center [732, 208] width 629 height 28
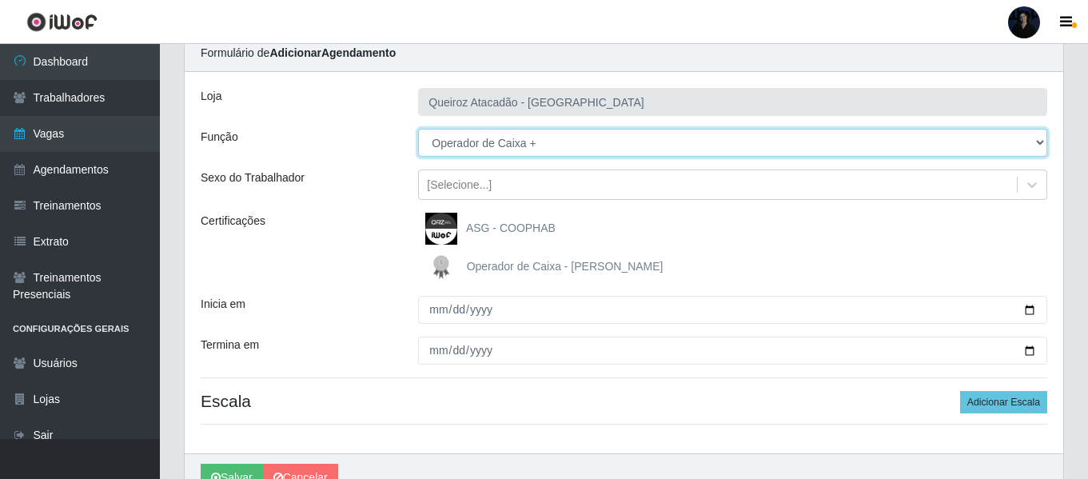
scroll to position [148, 0]
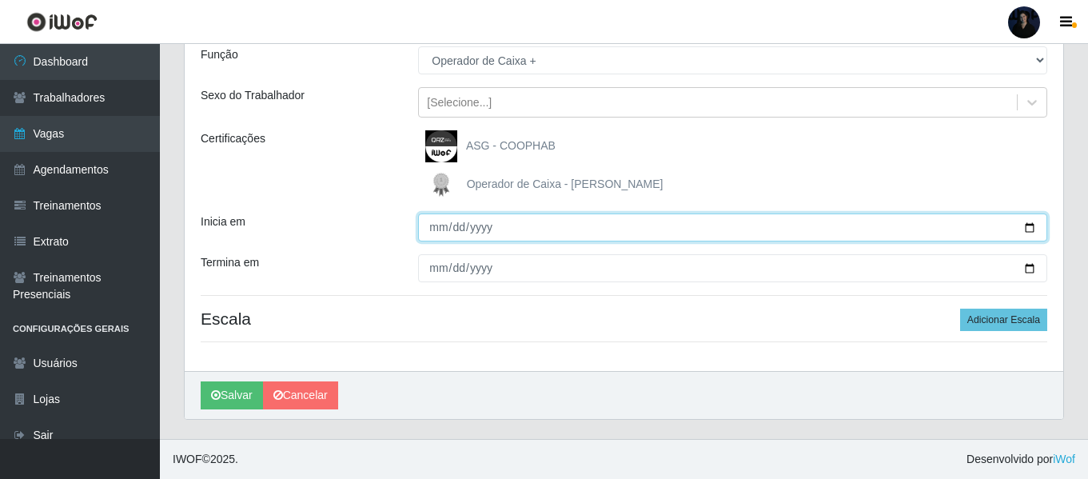
click at [1034, 228] on input "Inicia em" at bounding box center [732, 228] width 629 height 28
type input "2025-09-01"
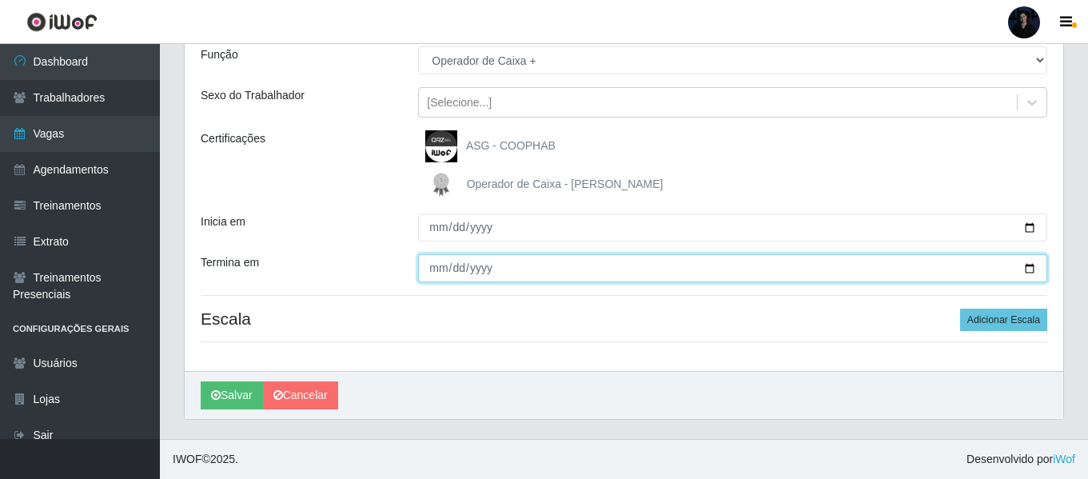
click at [1028, 269] on input "Termina em" at bounding box center [732, 268] width 629 height 28
type input "2025-09-30"
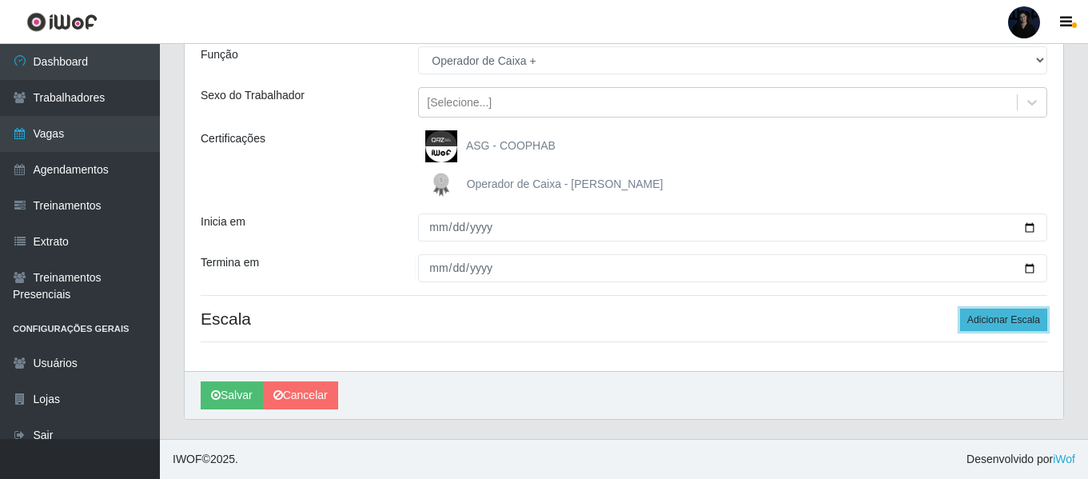
click at [985, 321] on button "Adicionar Escala" at bounding box center [1003, 320] width 87 height 22
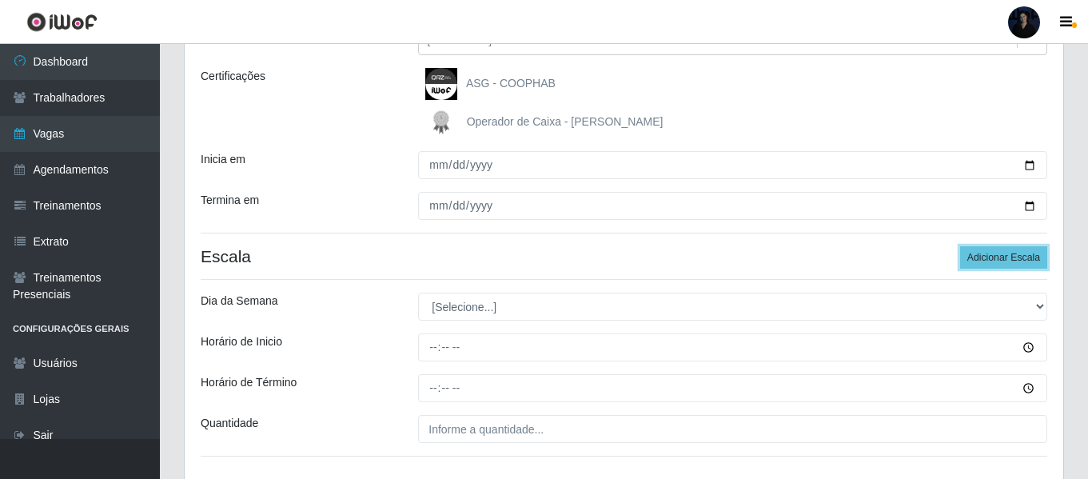
scroll to position [228, 0]
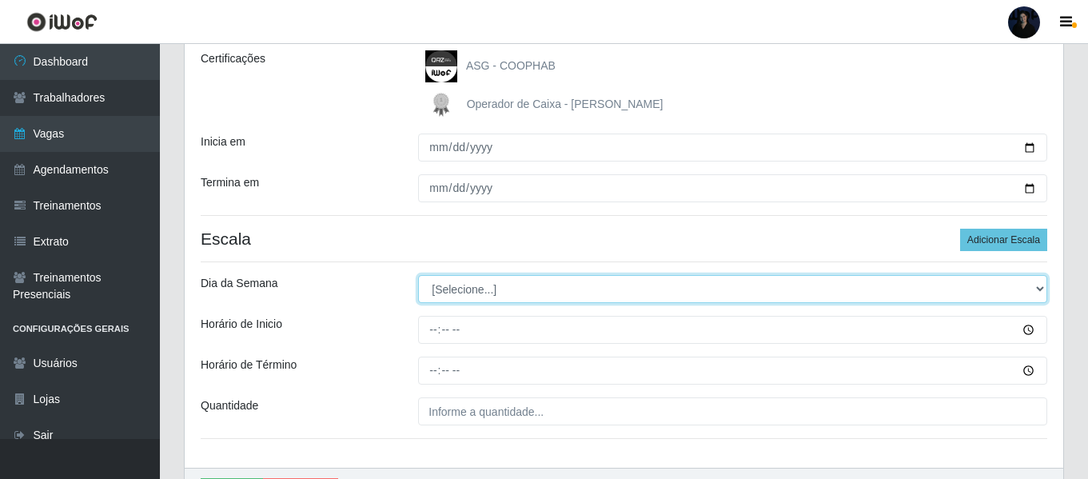
click at [439, 290] on select "[Selecione...] Segunda Terça Quarta Quinta Sexta Sábado Domingo" at bounding box center [732, 289] width 629 height 28
select select "0"
click at [418, 275] on select "[Selecione...] Segunda Terça Quarta Quinta Sexta Sábado Domingo" at bounding box center [732, 289] width 629 height 28
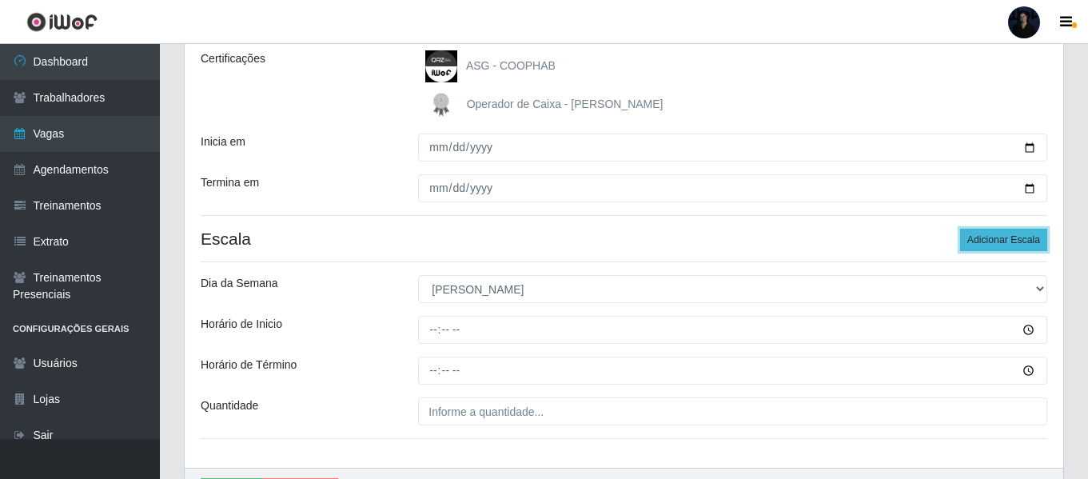
click at [1012, 245] on button "Adicionar Escala" at bounding box center [1003, 240] width 87 height 22
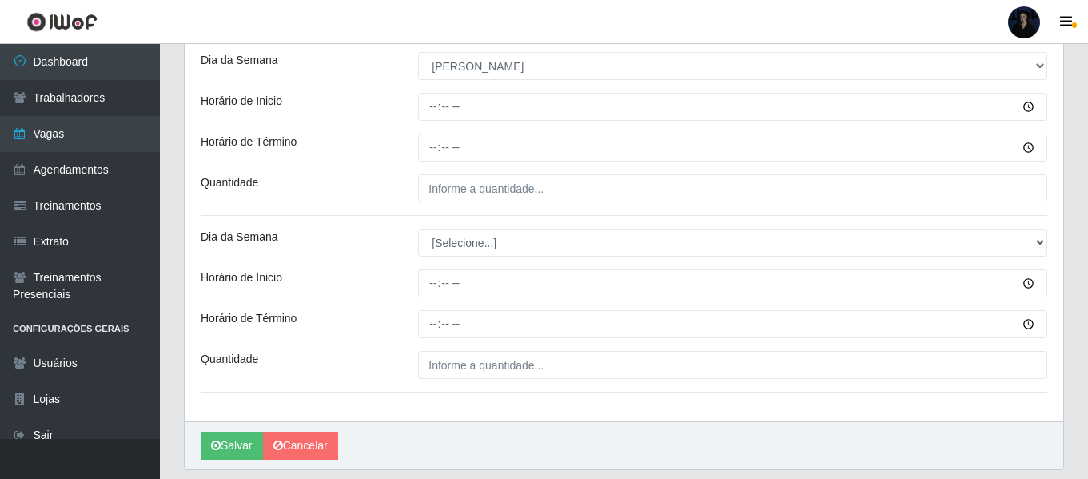
scroll to position [468, 0]
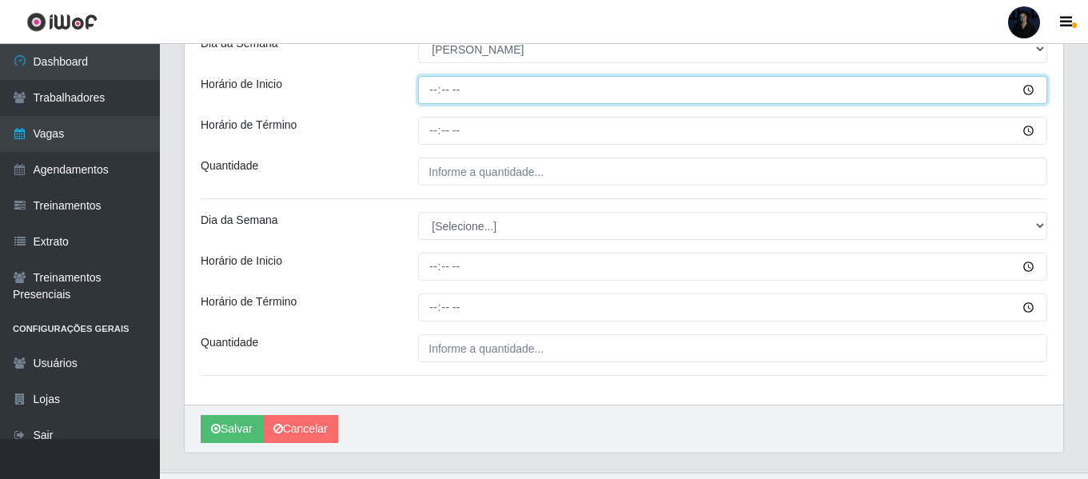
click at [437, 90] on input "Horário de Inicio" at bounding box center [732, 90] width 629 height 28
type input "07:00"
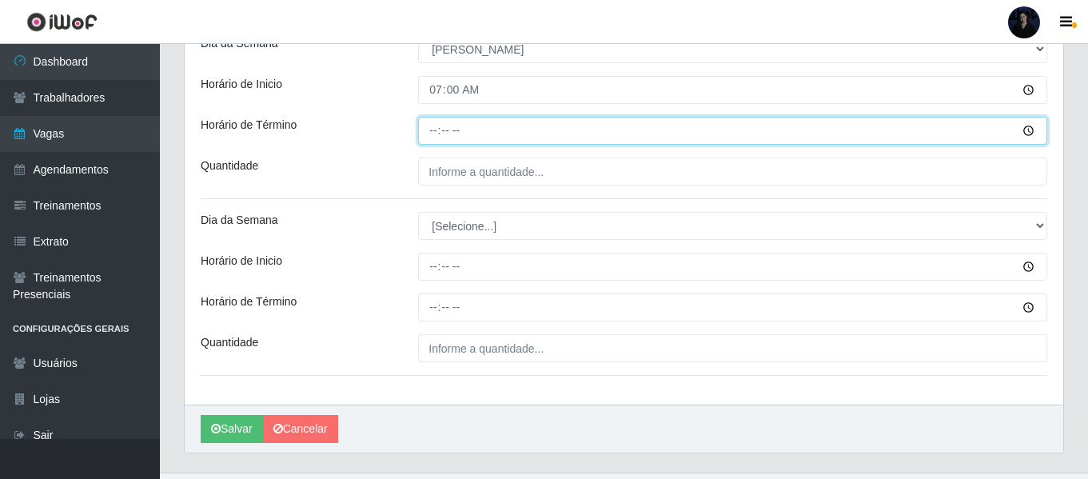
click at [428, 130] on input "Horário de Término" at bounding box center [732, 131] width 629 height 28
type input "13:00"
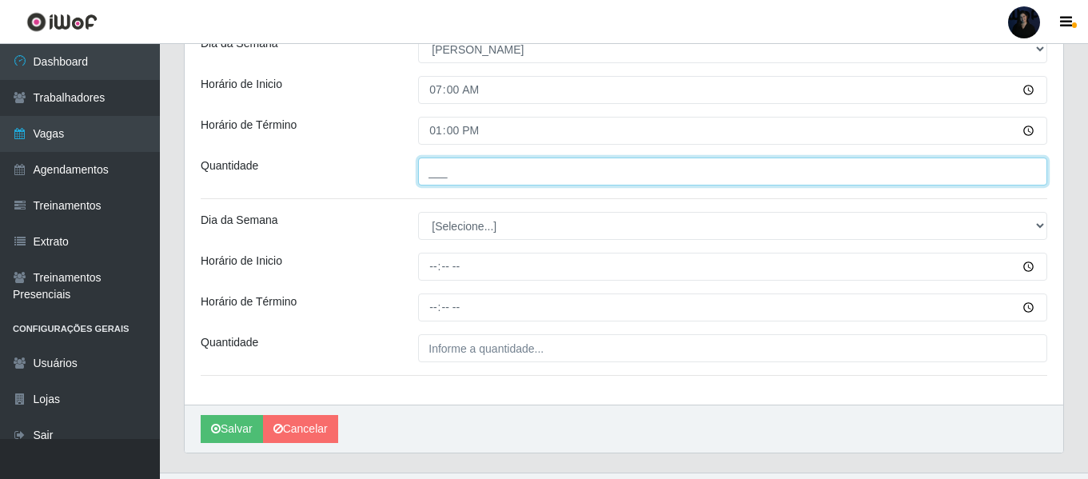
click at [445, 166] on input "___" at bounding box center [732, 172] width 629 height 28
type input "2__"
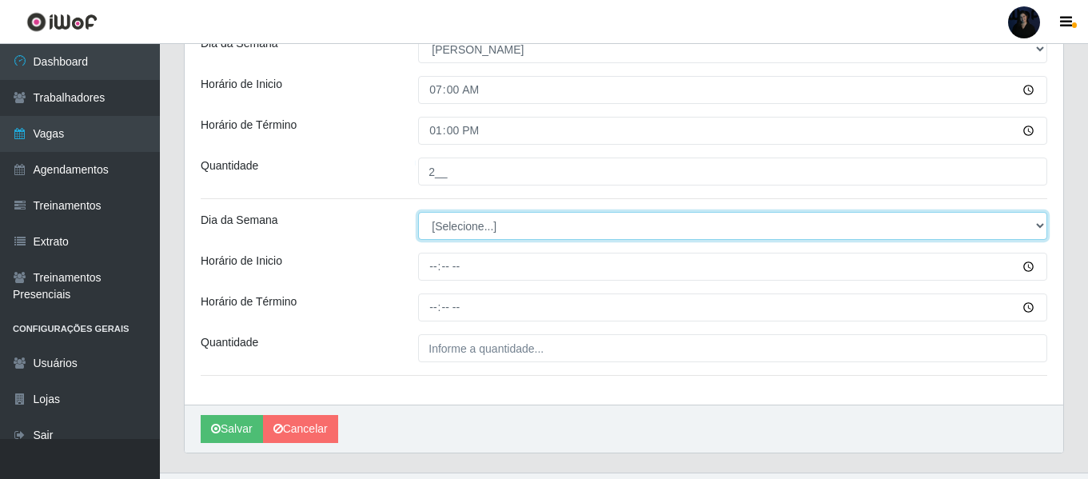
click at [447, 217] on select "[Selecione...] Segunda Terça Quarta Quinta Sexta Sábado Domingo" at bounding box center [732, 226] width 629 height 28
select select "0"
click at [418, 212] on select "[Selecione...] Segunda Terça Quarta Quinta Sexta Sábado Domingo" at bounding box center [732, 226] width 629 height 28
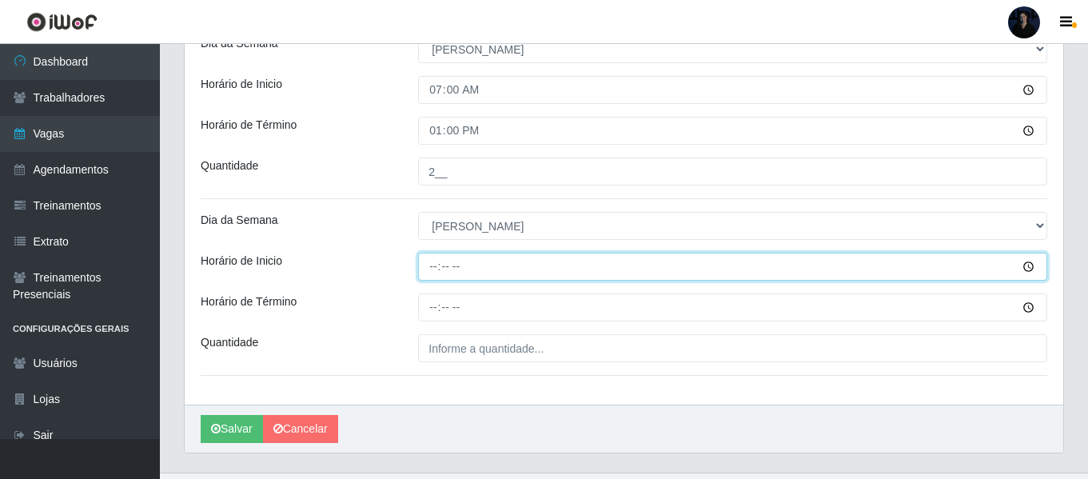
click at [432, 260] on input "Horário de Inicio" at bounding box center [732, 267] width 629 height 28
type input "14:00"
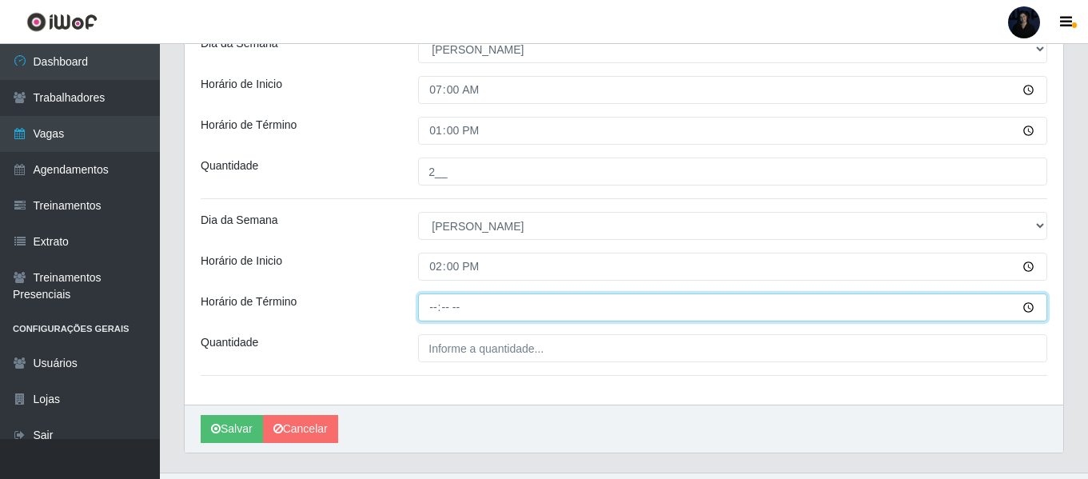
click at [431, 305] on input "Horário de Término" at bounding box center [732, 307] width 629 height 28
type input "20:00"
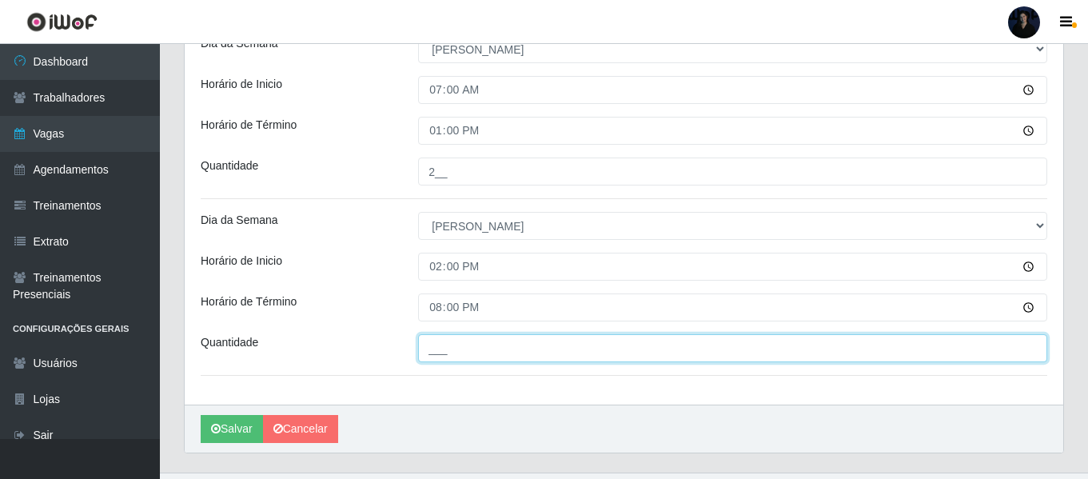
click at [428, 345] on input "___" at bounding box center [732, 348] width 629 height 28
type input "4__"
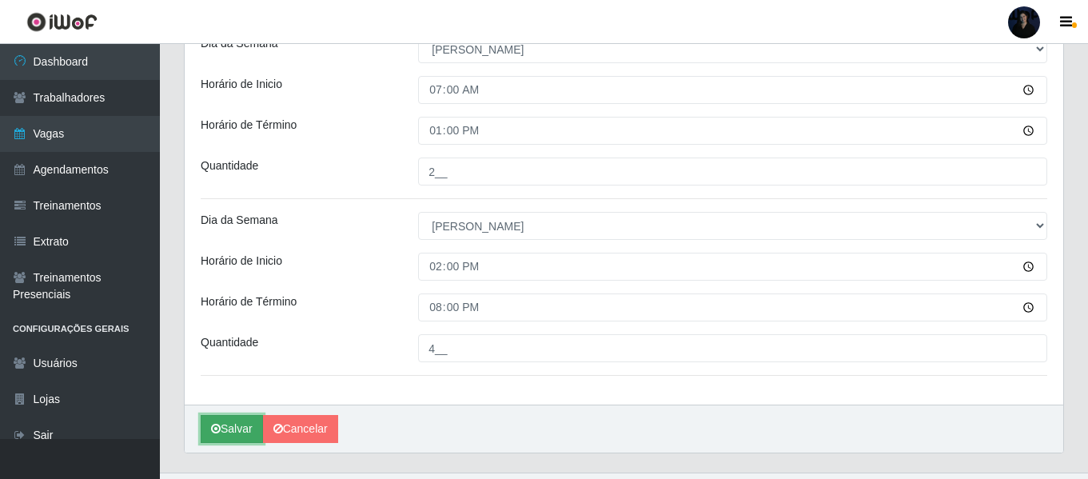
click at [230, 425] on button "Salvar" at bounding box center [232, 429] width 62 height 28
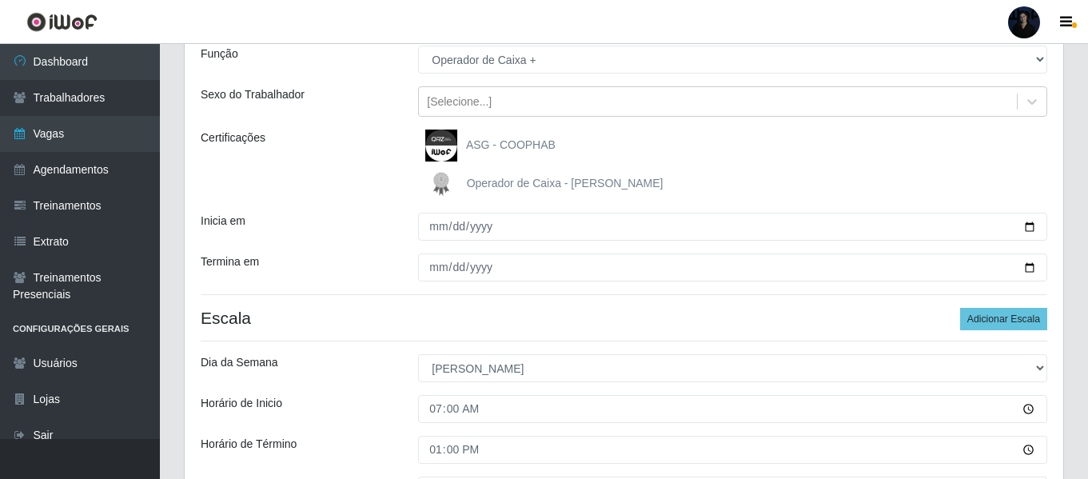
scroll to position [148, 0]
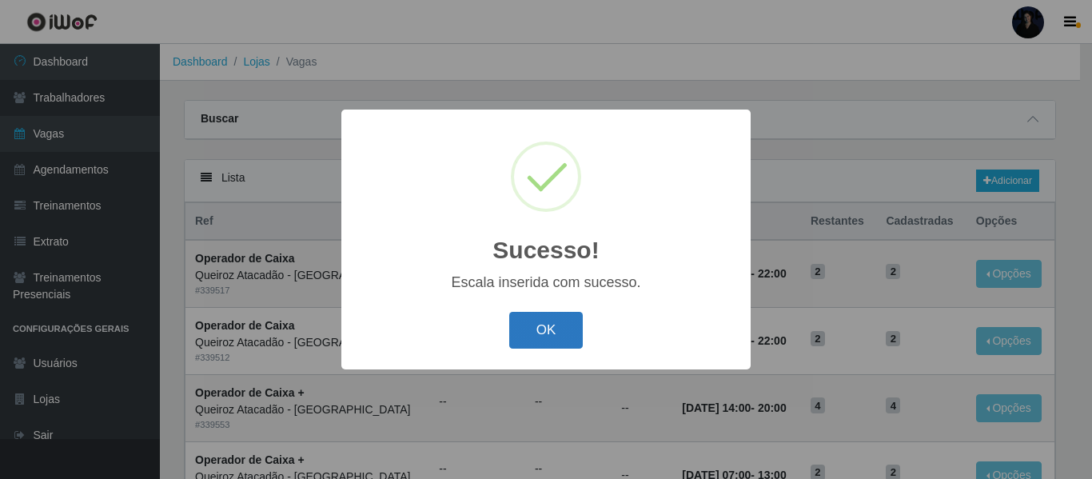
click at [557, 328] on button "OK" at bounding box center [546, 331] width 74 height 38
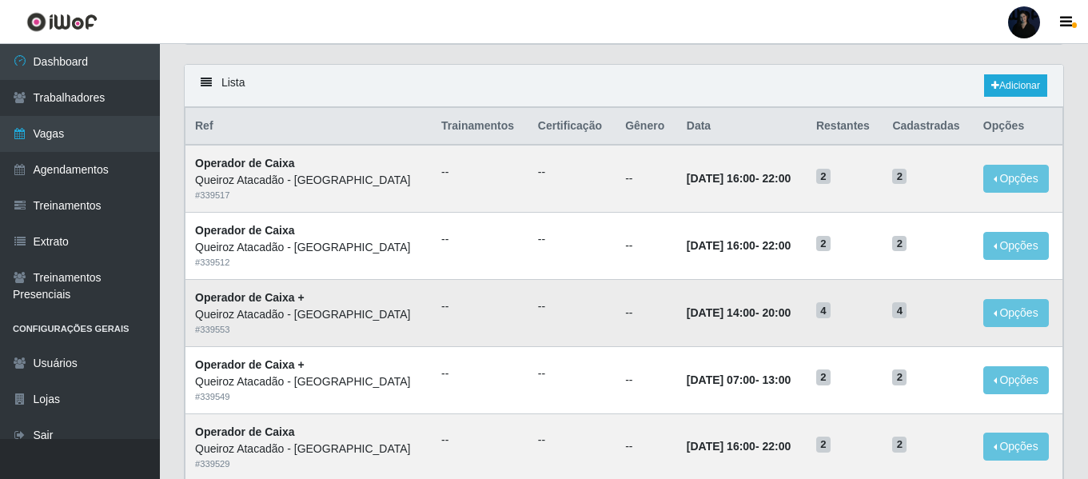
scroll to position [80, 0]
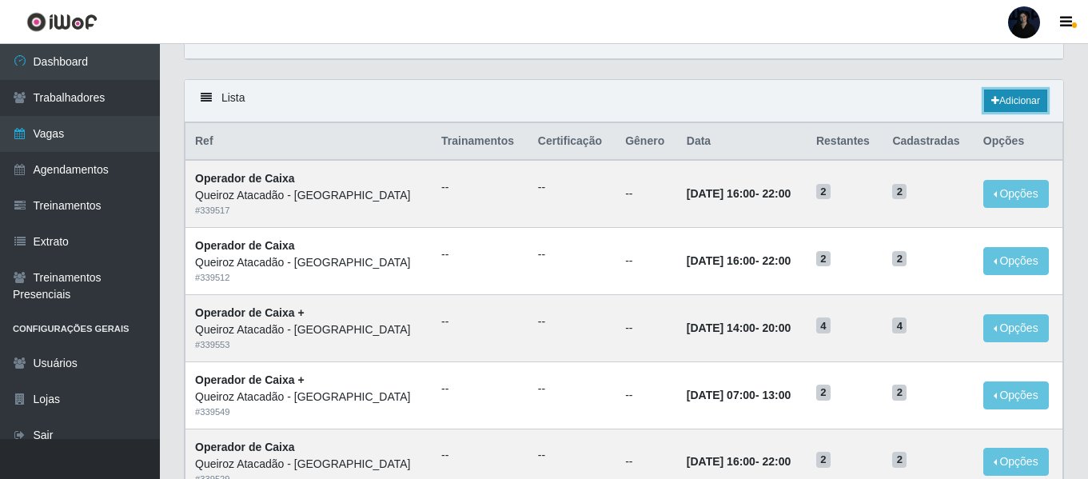
click at [1023, 97] on link "Adicionar" at bounding box center [1015, 101] width 63 height 22
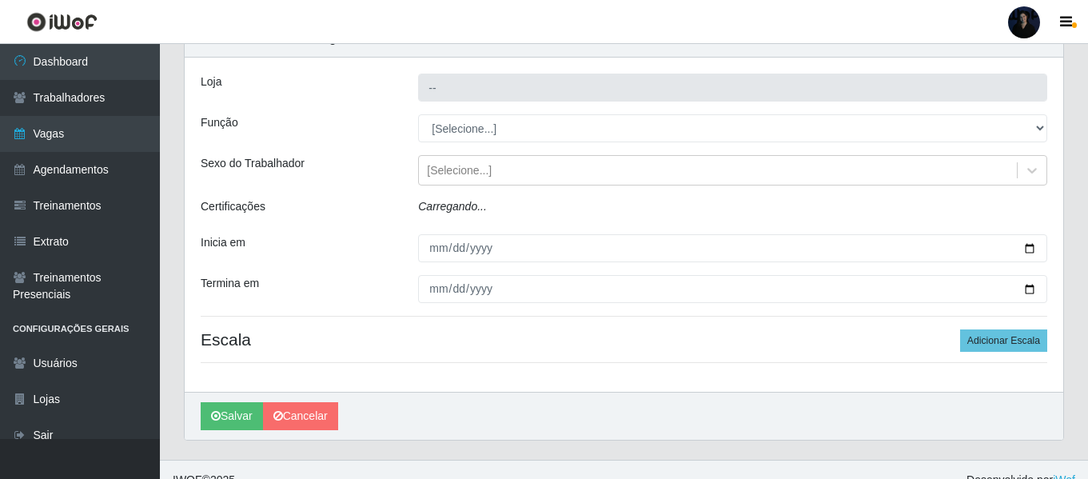
type input "Queiroz Atacadão - [GEOGRAPHIC_DATA]"
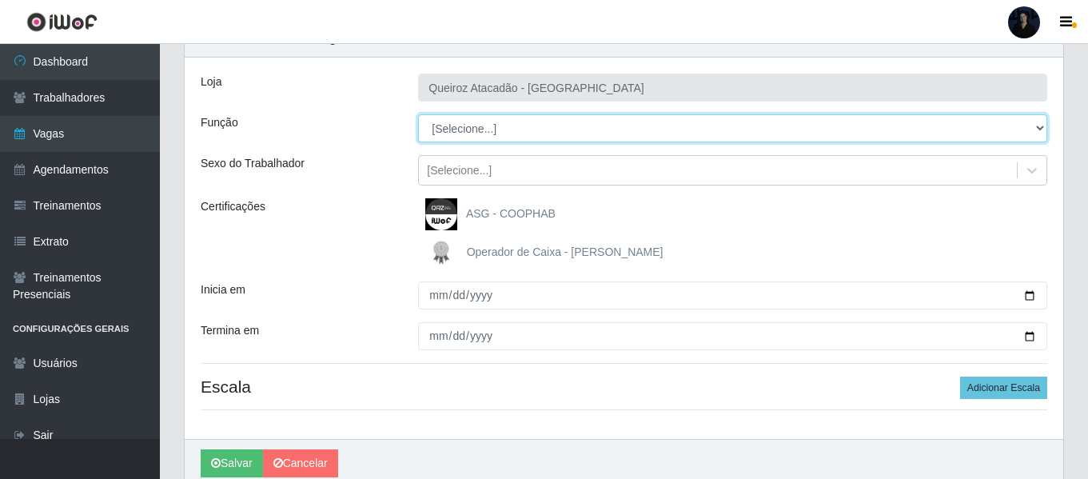
click at [450, 129] on select "[Selecione...] ASG ASG + Embalador Embalador + Embalador ++ Operador de Caixa O…" at bounding box center [732, 128] width 629 height 28
select select "79"
click at [418, 114] on select "[Selecione...] ASG ASG + Embalador Embalador + Embalador ++ Operador de Caixa O…" at bounding box center [732, 128] width 629 height 28
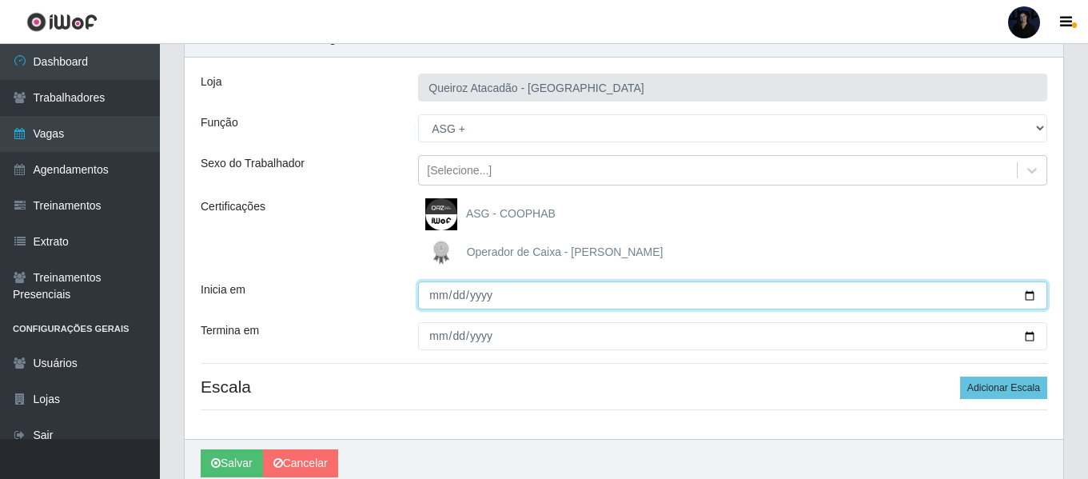
click at [1035, 296] on input "Inicia em" at bounding box center [732, 295] width 629 height 28
type input "2025-09-01"
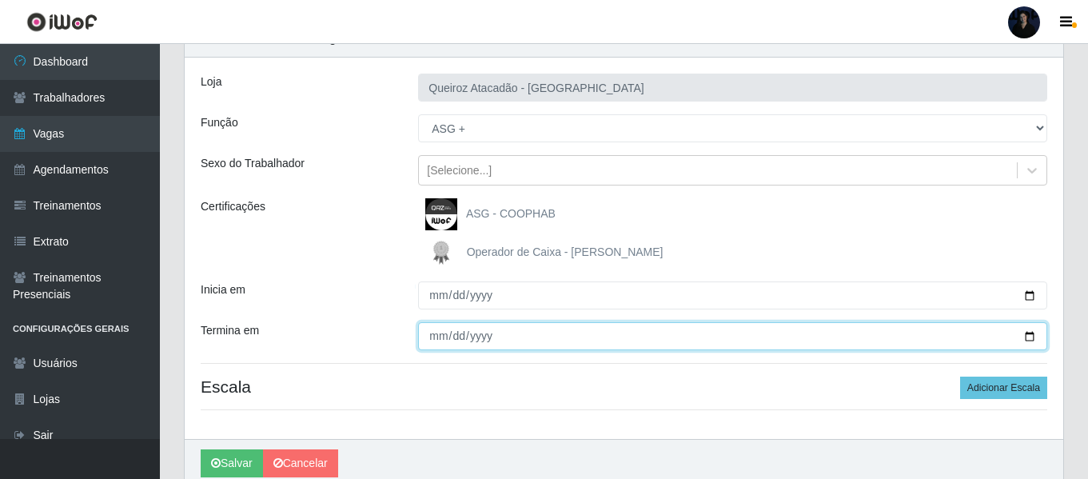
click at [1027, 334] on input "Termina em" at bounding box center [732, 336] width 629 height 28
type input "2025-09-30"
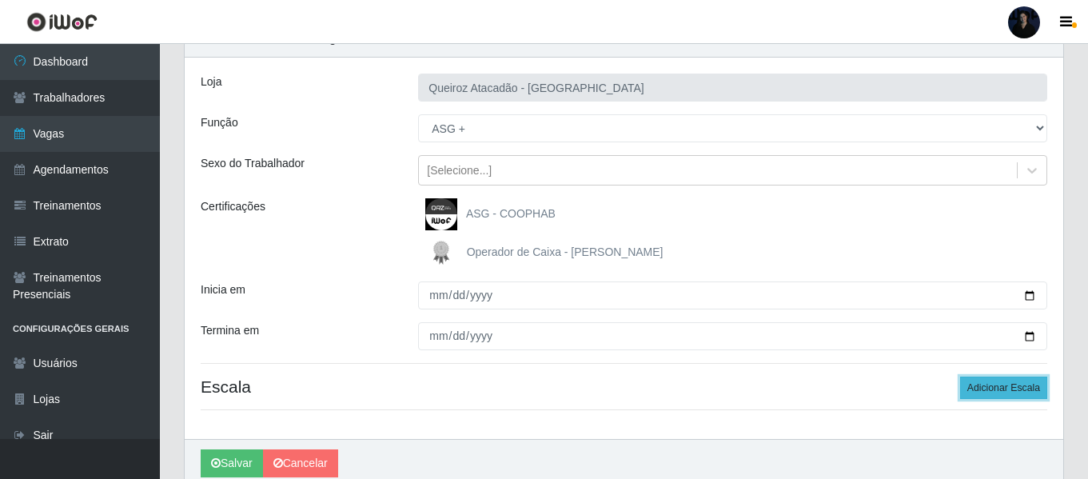
click at [969, 385] on button "Adicionar Escala" at bounding box center [1003, 388] width 87 height 22
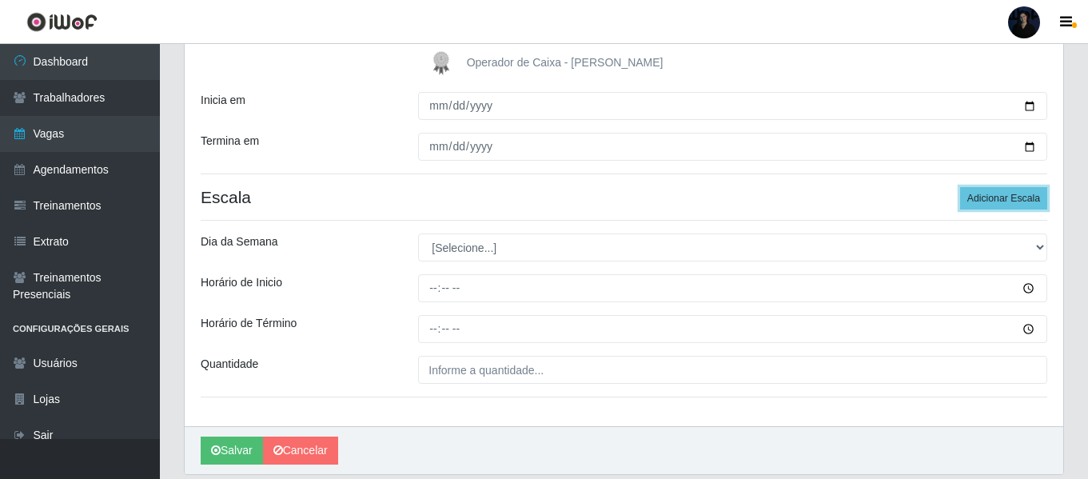
scroll to position [325, 0]
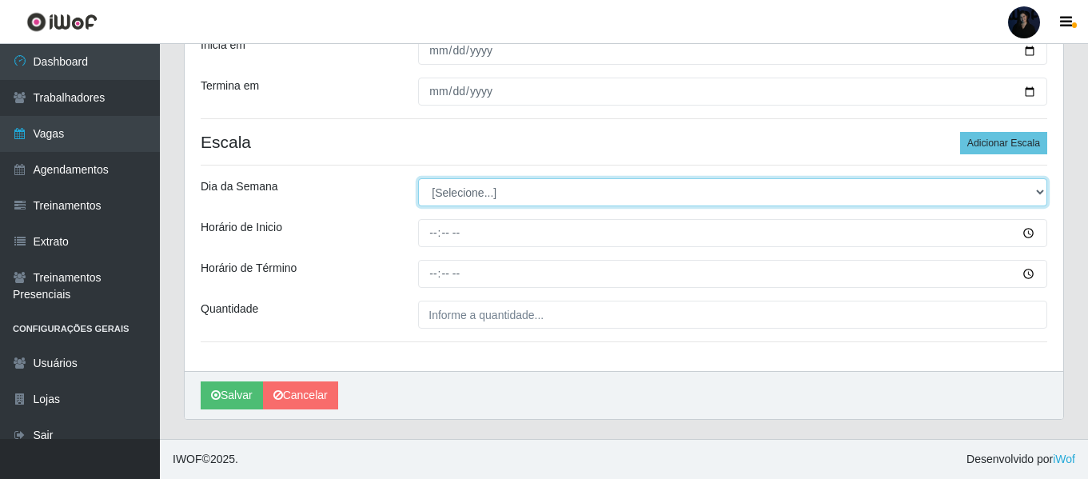
click at [443, 196] on select "[Selecione...] Segunda Terça Quarta Quinta Sexta Sábado Domingo" at bounding box center [732, 192] width 629 height 28
select select "0"
click at [418, 178] on select "[Selecione...] Segunda Terça Quarta Quinta Sexta Sábado Domingo" at bounding box center [732, 192] width 629 height 28
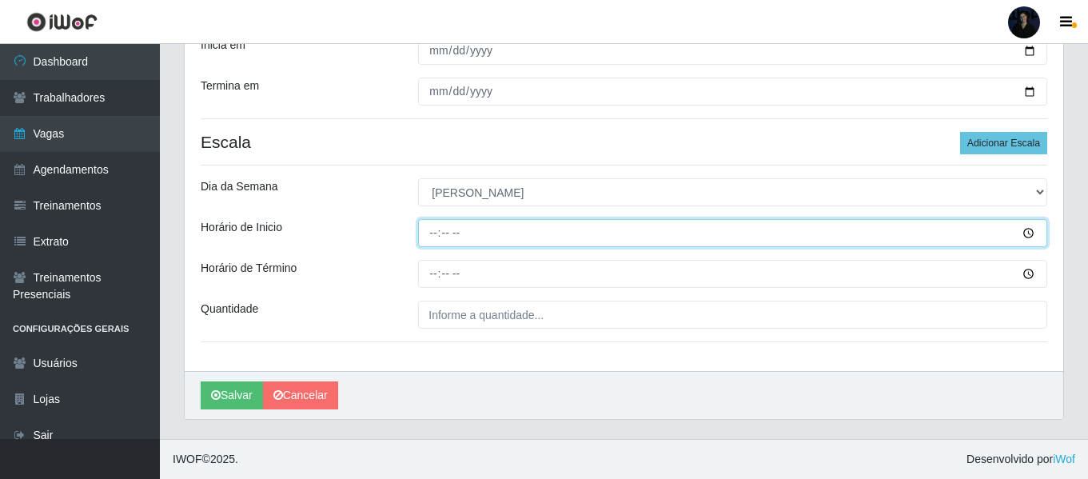
click at [429, 233] on input "Horário de Inicio" at bounding box center [732, 233] width 629 height 28
type input "07:00"
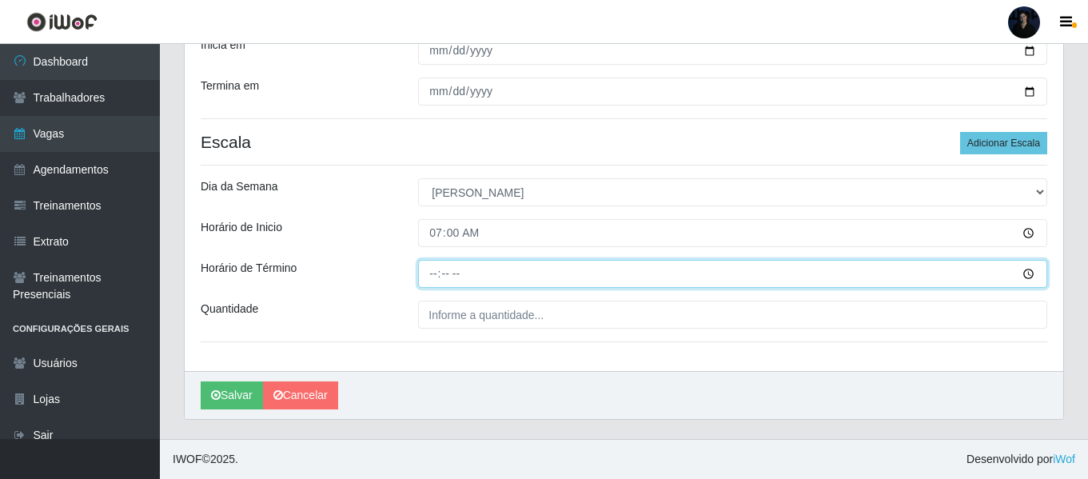
click at [432, 268] on input "Horário de Término" at bounding box center [732, 274] width 629 height 28
type input "13:00"
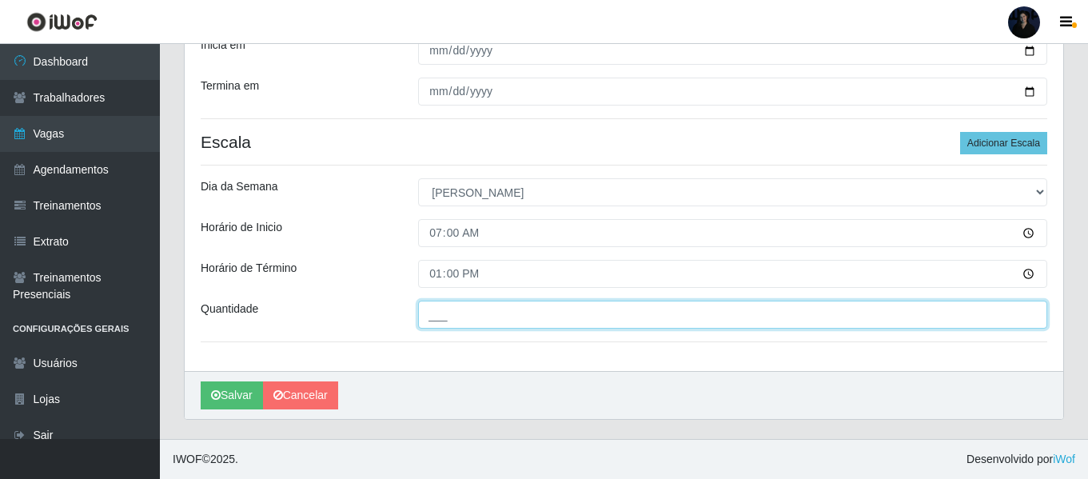
click at [429, 318] on input "___" at bounding box center [732, 315] width 629 height 28
type input "1__"
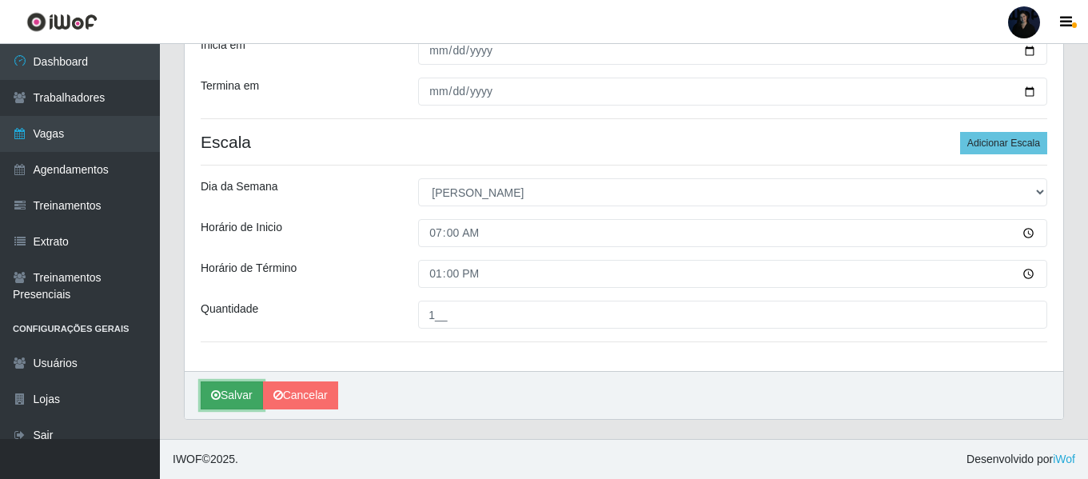
click at [237, 389] on button "Salvar" at bounding box center [232, 395] width 62 height 28
click at [234, 401] on button "Salvar" at bounding box center [232, 395] width 62 height 28
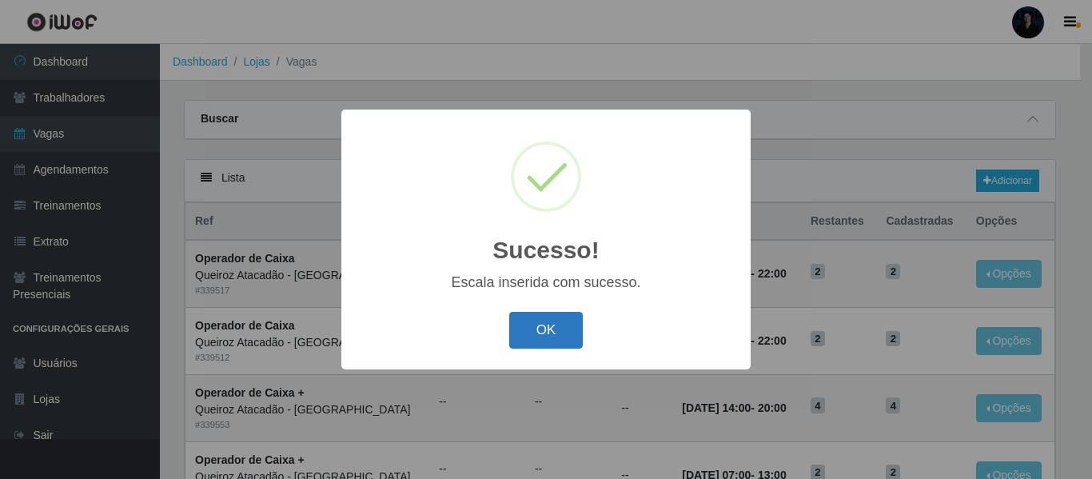
click at [544, 331] on button "OK" at bounding box center [546, 331] width 74 height 38
